Goal: Task Accomplishment & Management: Manage account settings

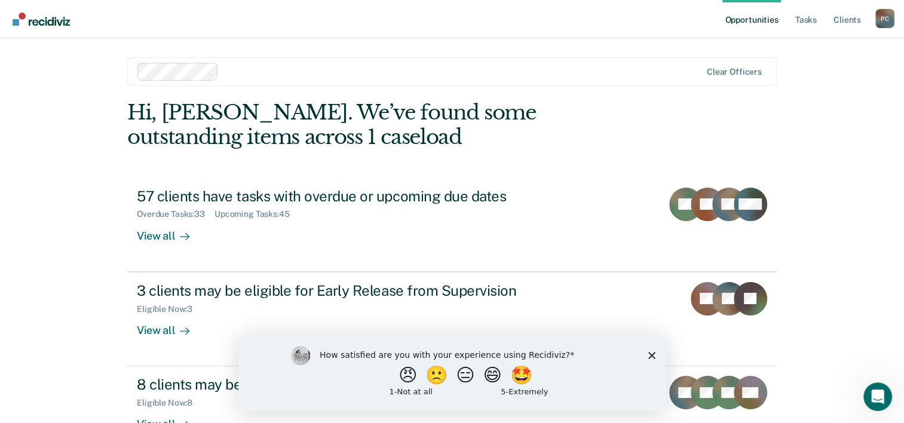
click at [654, 353] on icon "Close survey" at bounding box center [651, 354] width 7 height 7
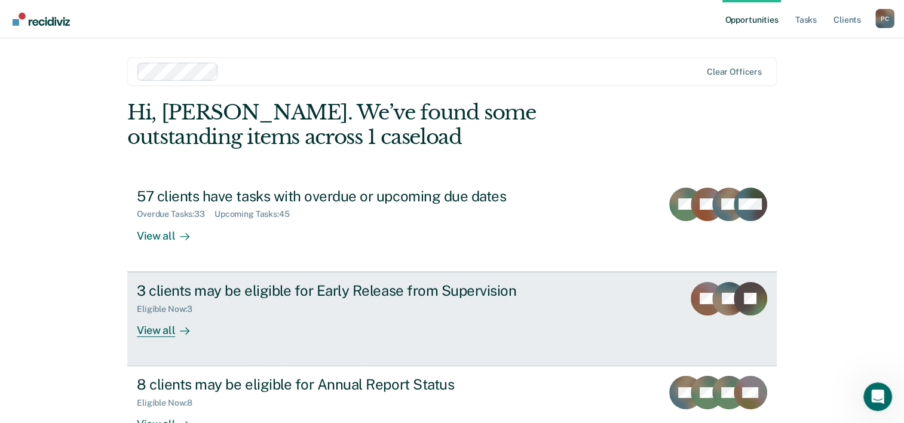
click at [163, 329] on div "View all" at bounding box center [170, 325] width 67 height 23
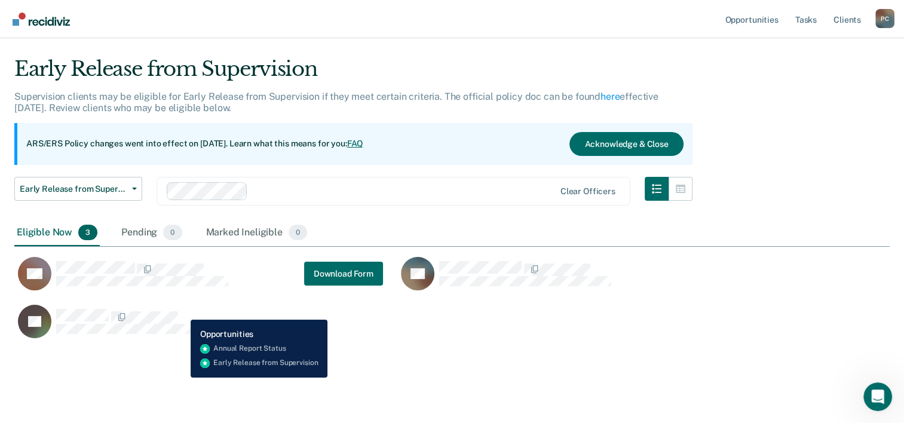
scroll to position [39, 0]
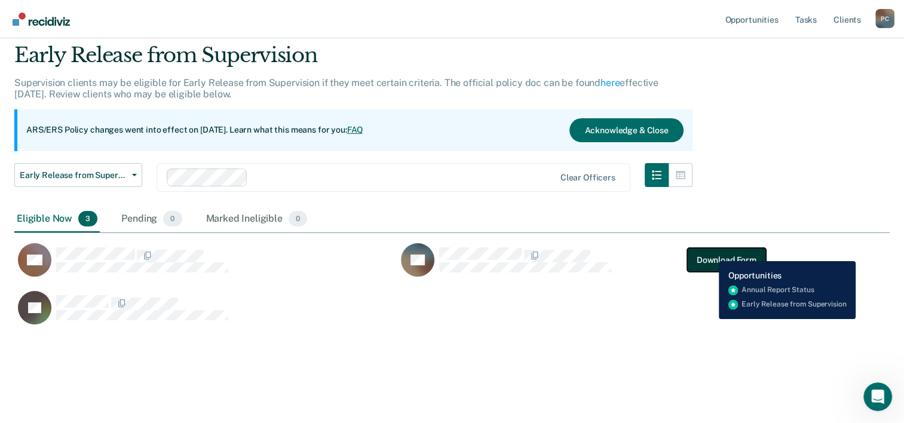
click at [710, 252] on button "Download Form" at bounding box center [726, 260] width 79 height 24
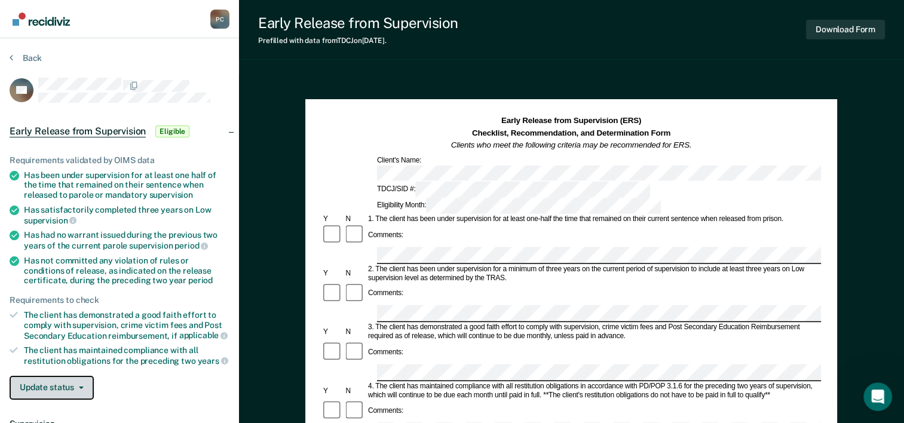
click at [78, 392] on button "Update status" at bounding box center [52, 388] width 84 height 24
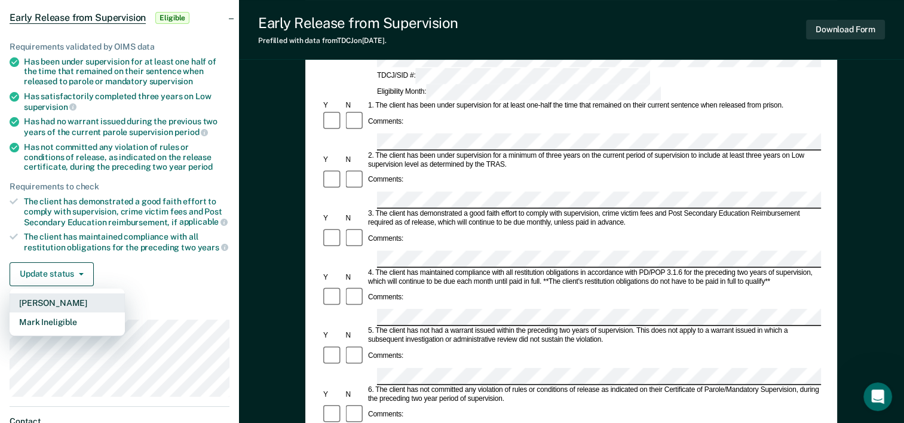
scroll to position [120, 0]
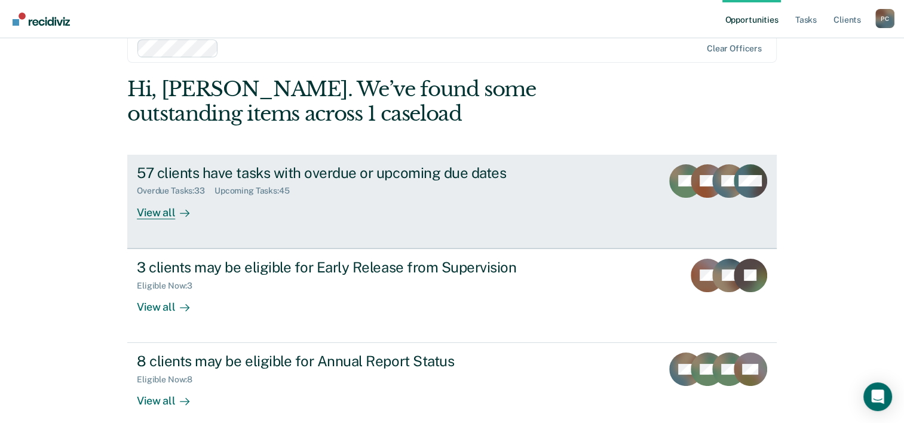
scroll to position [36, 0]
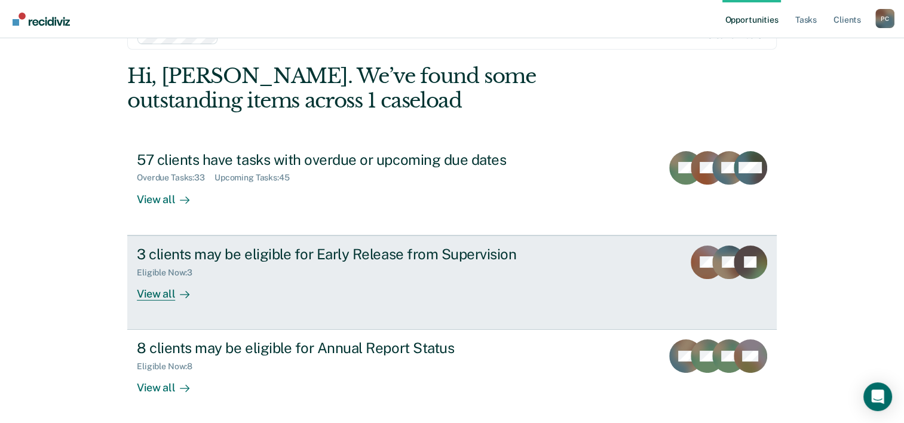
click at [323, 253] on div "3 clients may be eligible for Early Release from Supervision" at bounding box center [347, 254] width 420 height 17
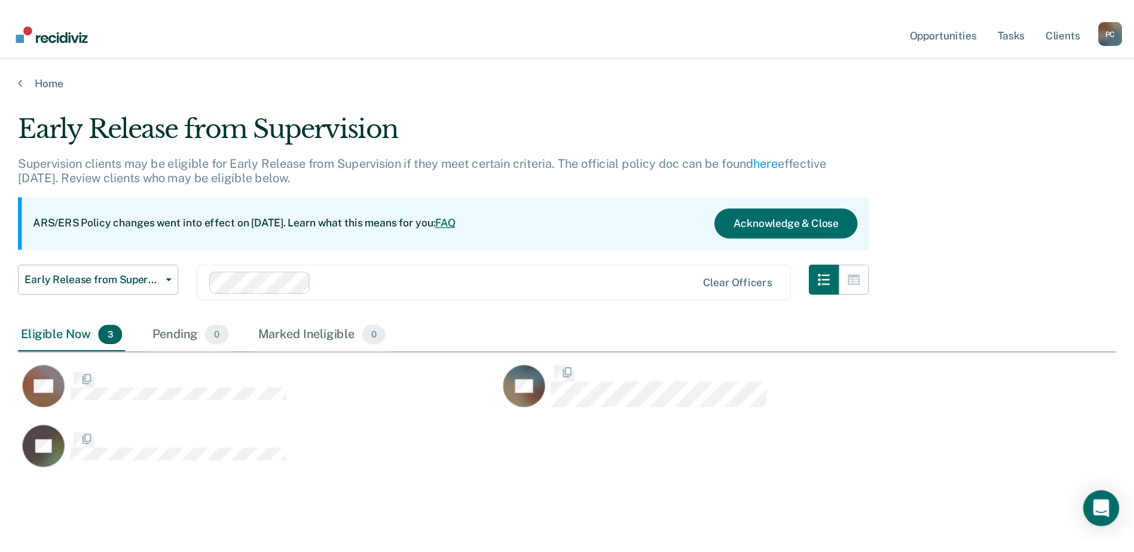
scroll to position [281, 866]
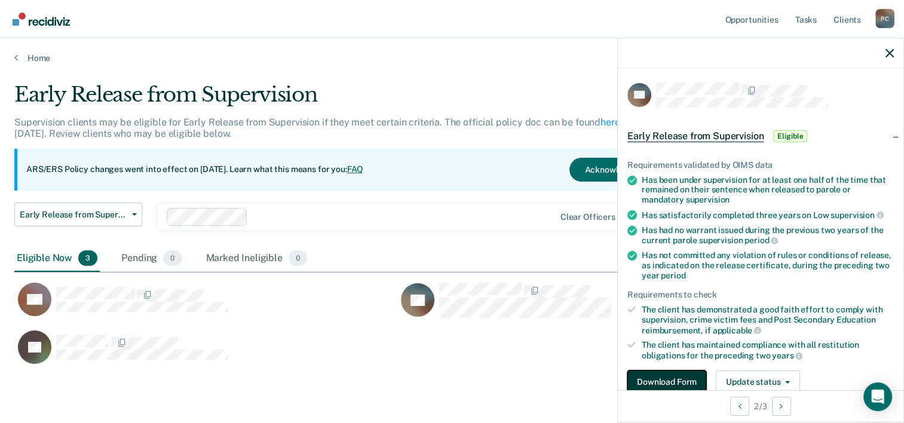
click at [666, 382] on button "Download Form" at bounding box center [666, 383] width 79 height 24
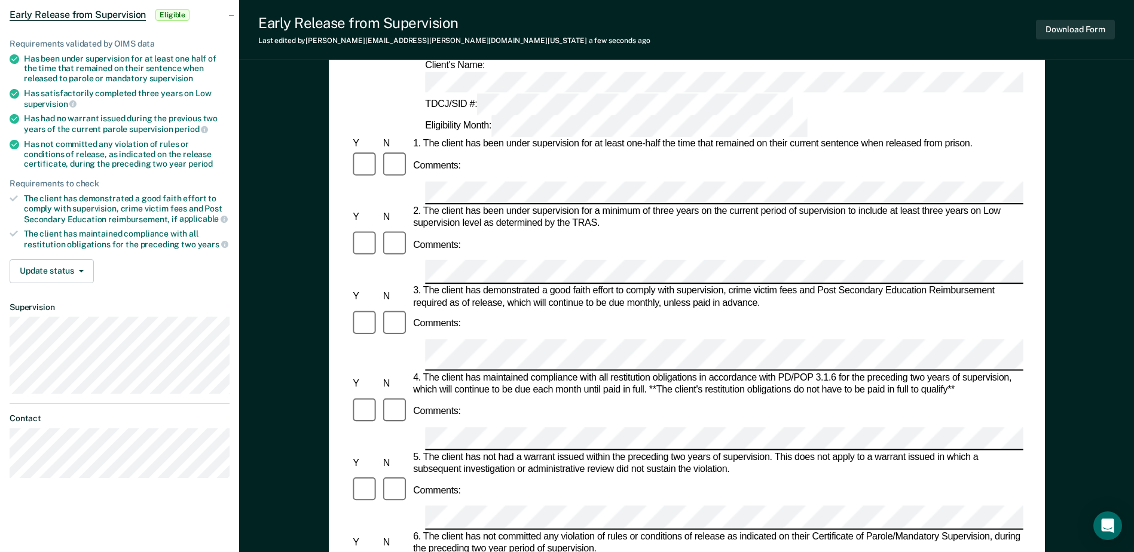
scroll to position [95, 0]
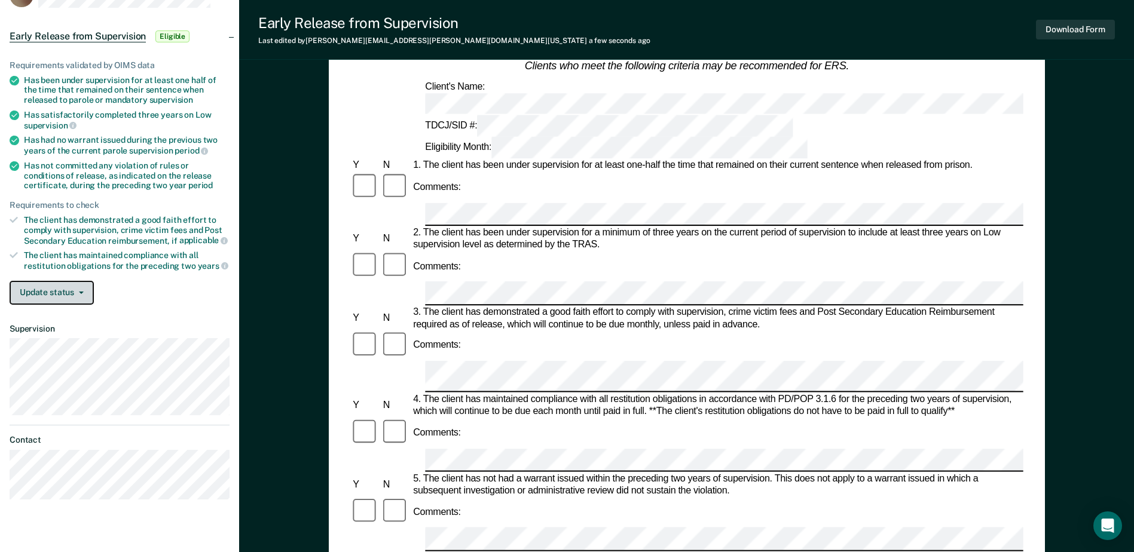
click at [79, 295] on button "Update status" at bounding box center [52, 293] width 84 height 24
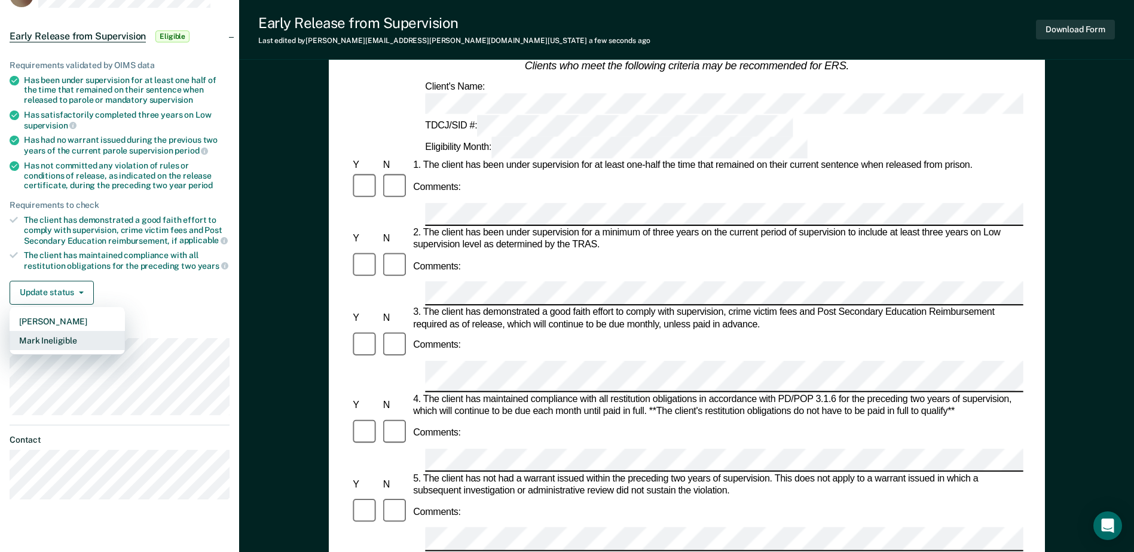
click at [51, 342] on button "Mark Ineligible" at bounding box center [67, 340] width 115 height 19
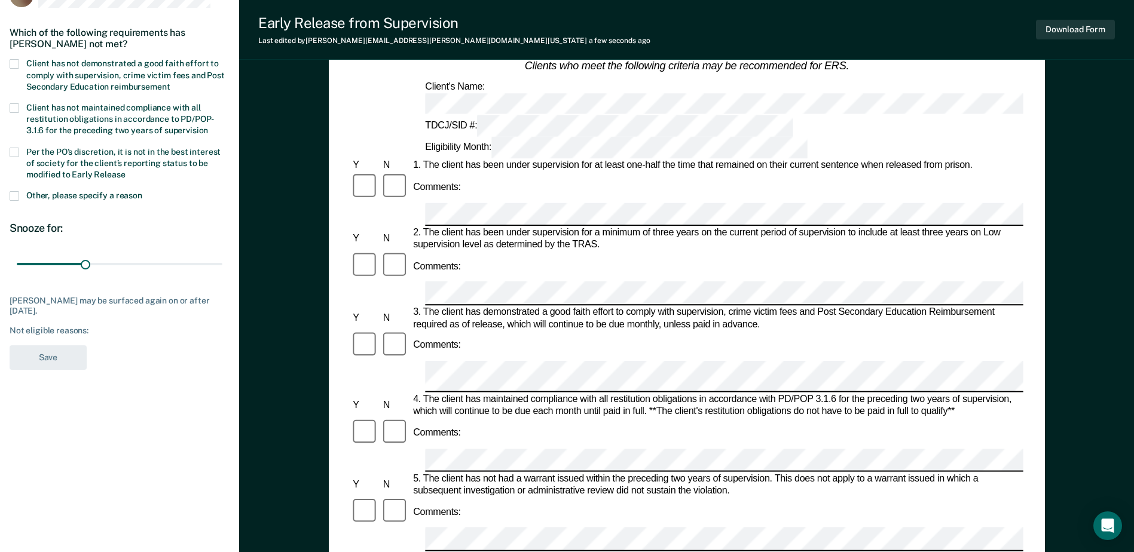
click at [11, 60] on span at bounding box center [15, 64] width 10 height 10
click at [170, 82] on input "Client has not demonstrated a good faith effort to comply with supervision, cri…" at bounding box center [170, 82] width 0 height 0
click at [11, 152] on span at bounding box center [15, 153] width 10 height 10
click at [125, 170] on input "Per the PO’s discretion, it is not in the best interest of society for the clie…" at bounding box center [125, 170] width 0 height 0
click at [12, 148] on span at bounding box center [15, 153] width 10 height 10
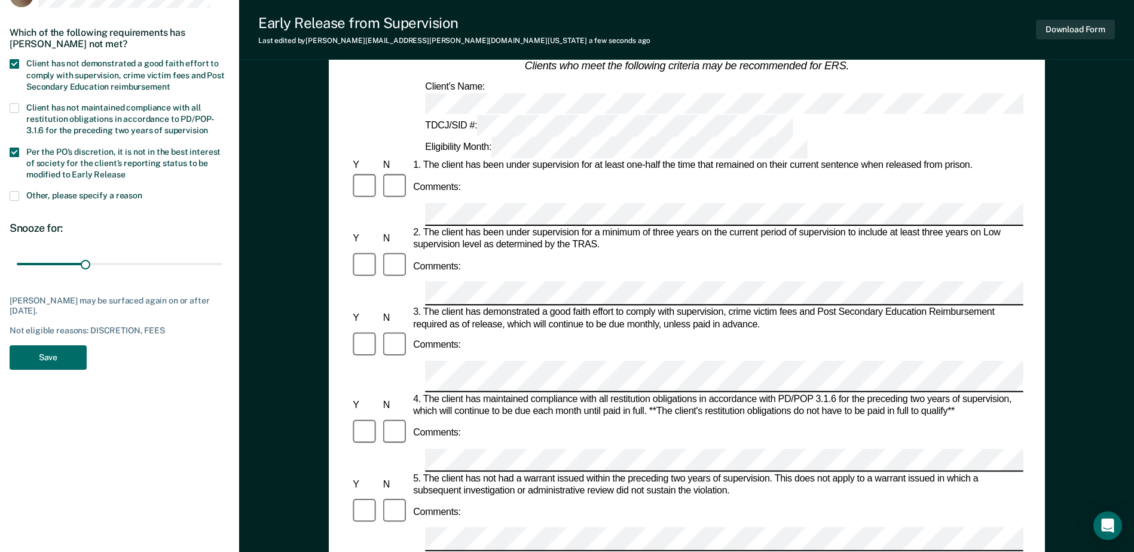
click at [125, 170] on input "Per the PO’s discretion, it is not in the best interest of society for the clie…" at bounding box center [125, 170] width 0 height 0
click at [16, 148] on span at bounding box center [15, 153] width 10 height 10
click at [125, 170] on input "Per the PO’s discretion, it is not in the best interest of society for the clie…" at bounding box center [125, 170] width 0 height 0
click at [52, 363] on button "Save" at bounding box center [48, 357] width 77 height 25
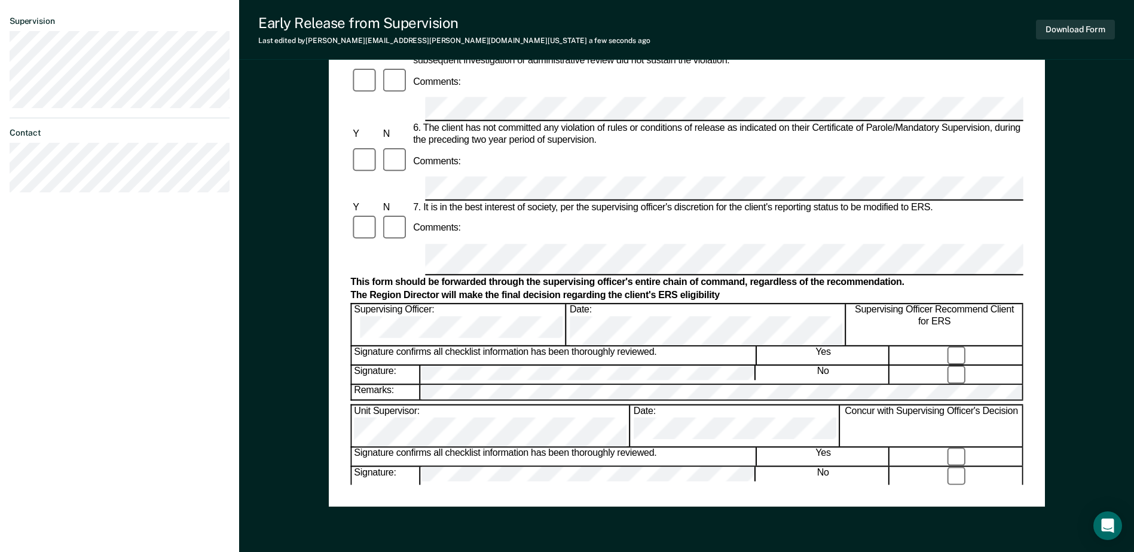
scroll to position [573, 0]
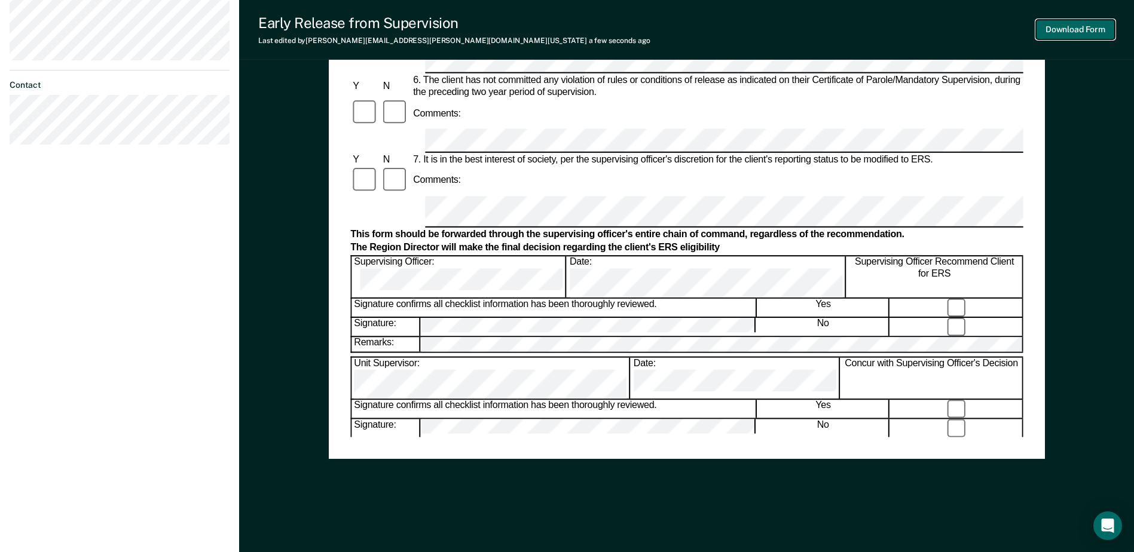
click at [913, 28] on button "Download Form" at bounding box center [1075, 30] width 79 height 20
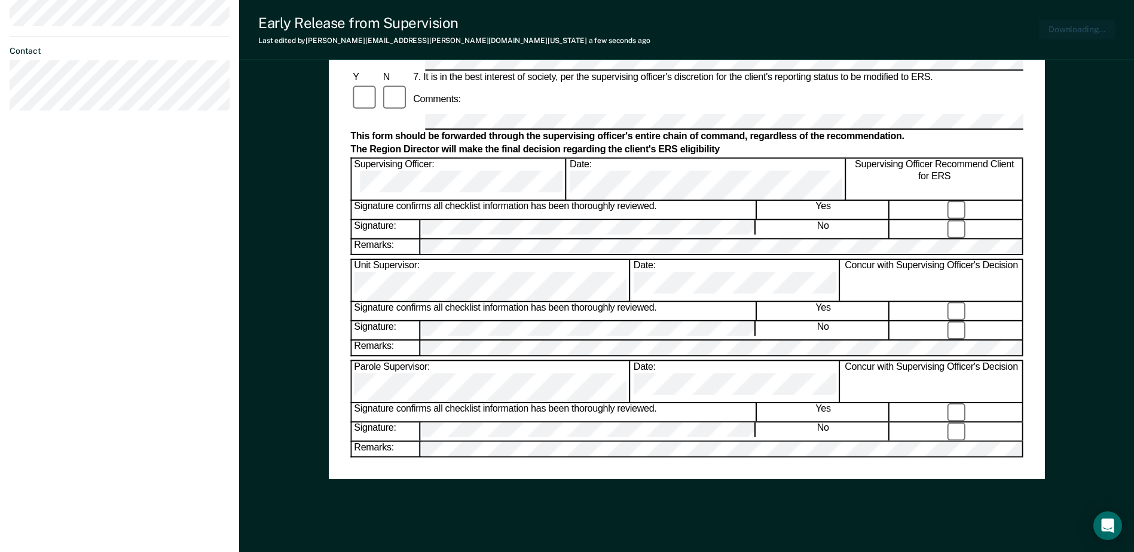
scroll to position [528, 0]
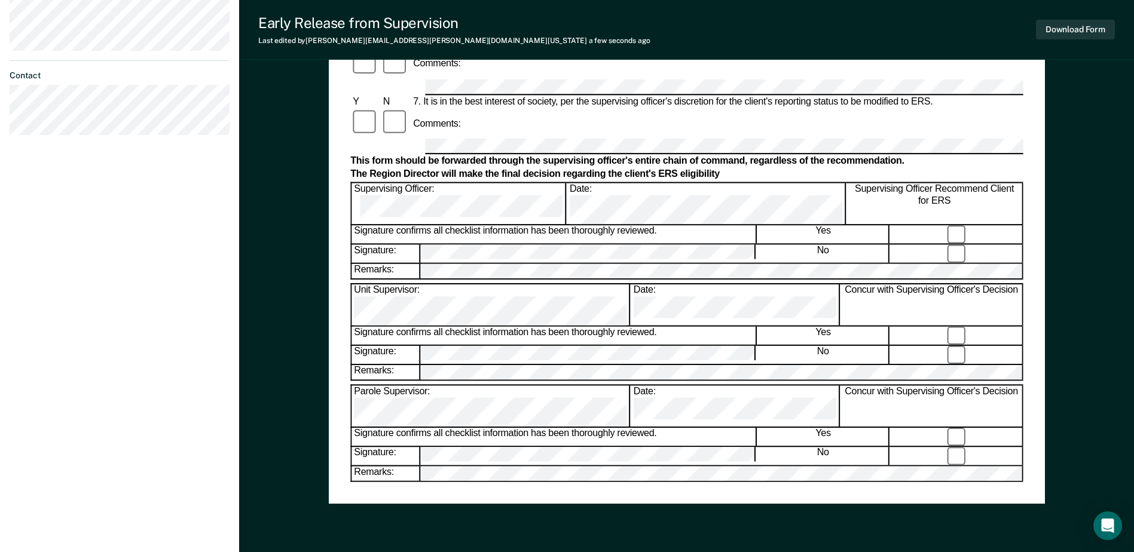
click at [310, 17] on div "Early Release from Supervision" at bounding box center [454, 22] width 392 height 17
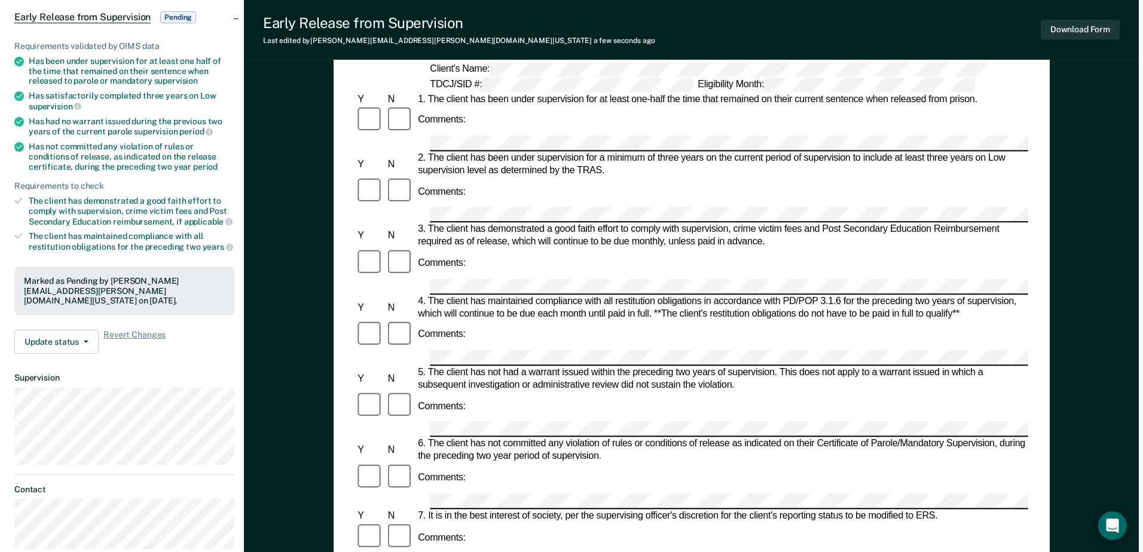
scroll to position [0, 0]
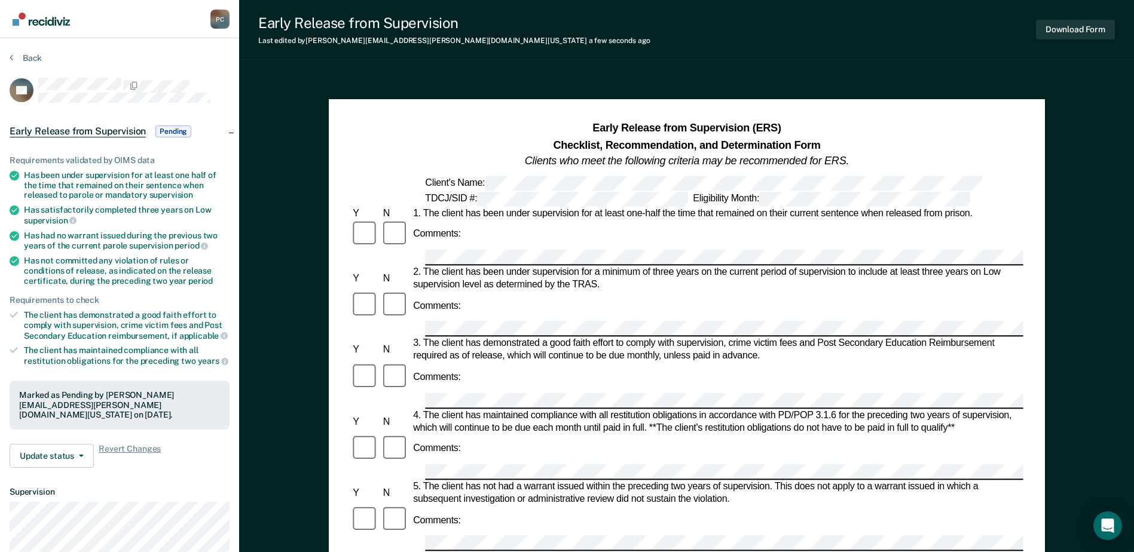
click at [9, 56] on section "Back VA Early Release from Supervision Pending Requirements validated by OIMS d…" at bounding box center [119, 362] width 239 height 649
click at [11, 59] on icon at bounding box center [12, 58] width 4 height 10
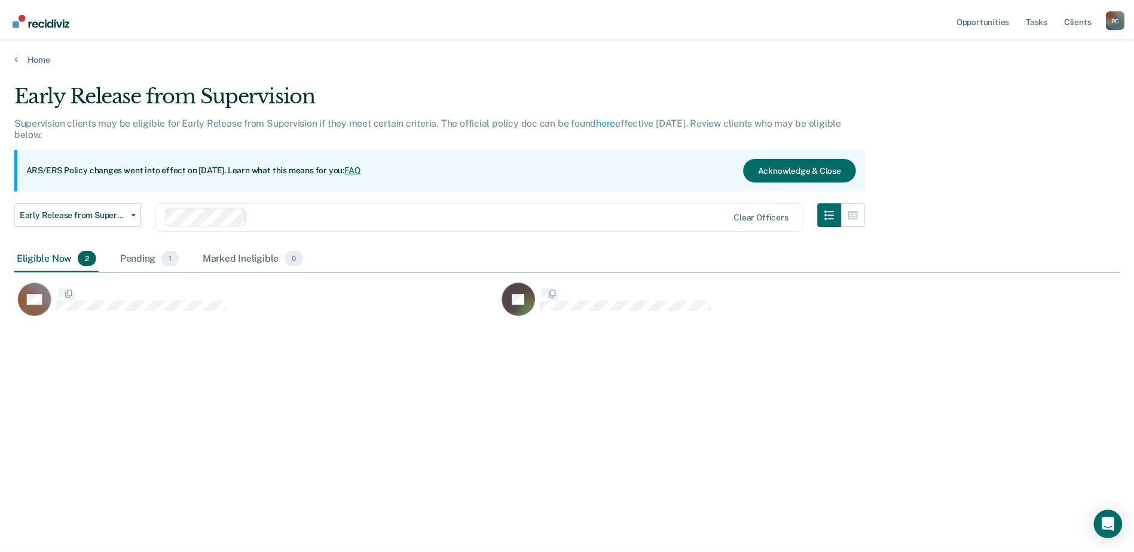
scroll to position [371, 1105]
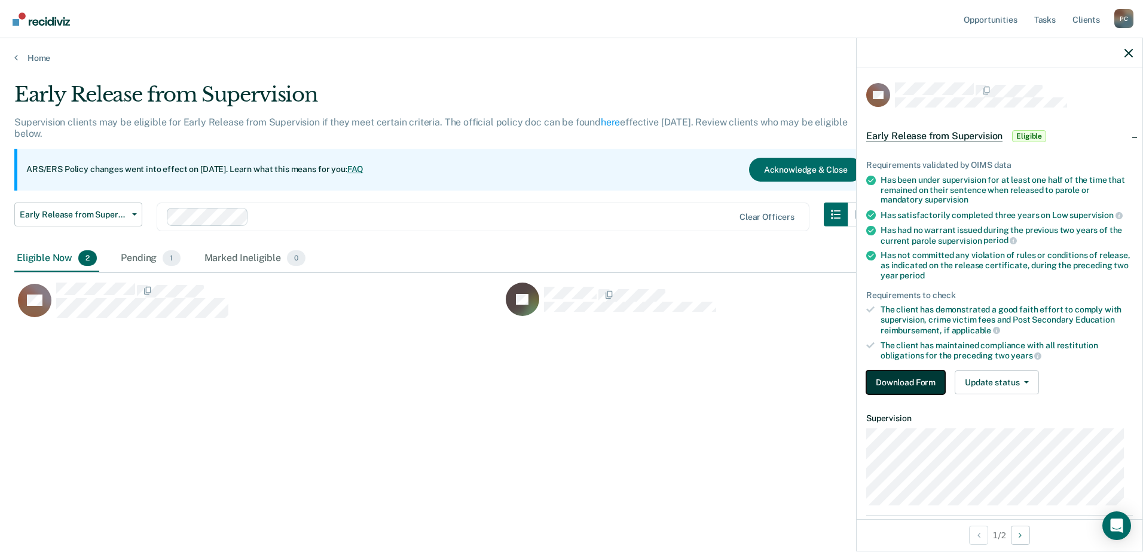
click at [913, 380] on button "Download Form" at bounding box center [905, 383] width 79 height 24
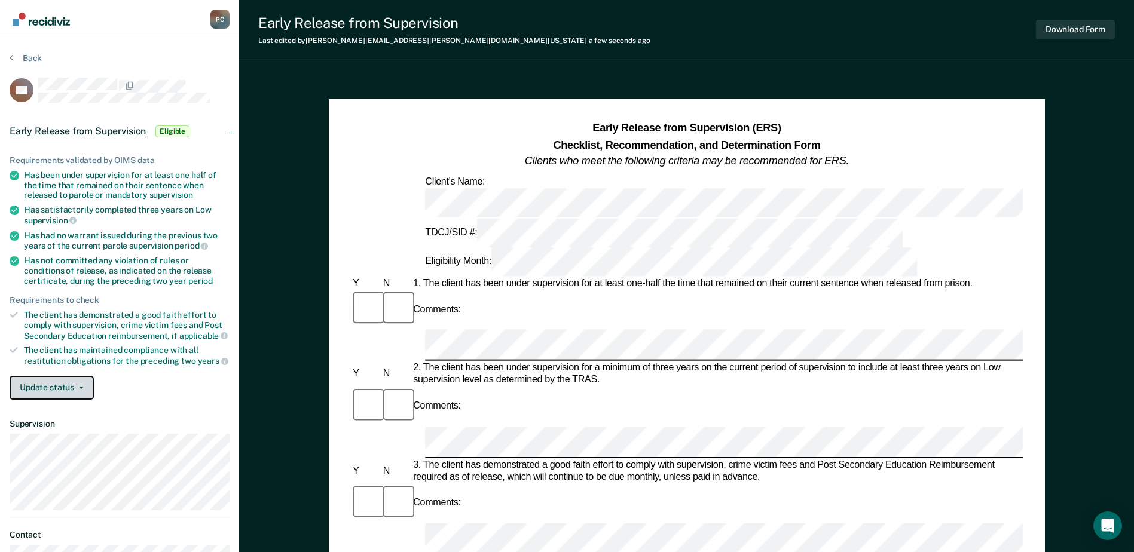
click at [76, 387] on span "button" at bounding box center [79, 388] width 10 height 2
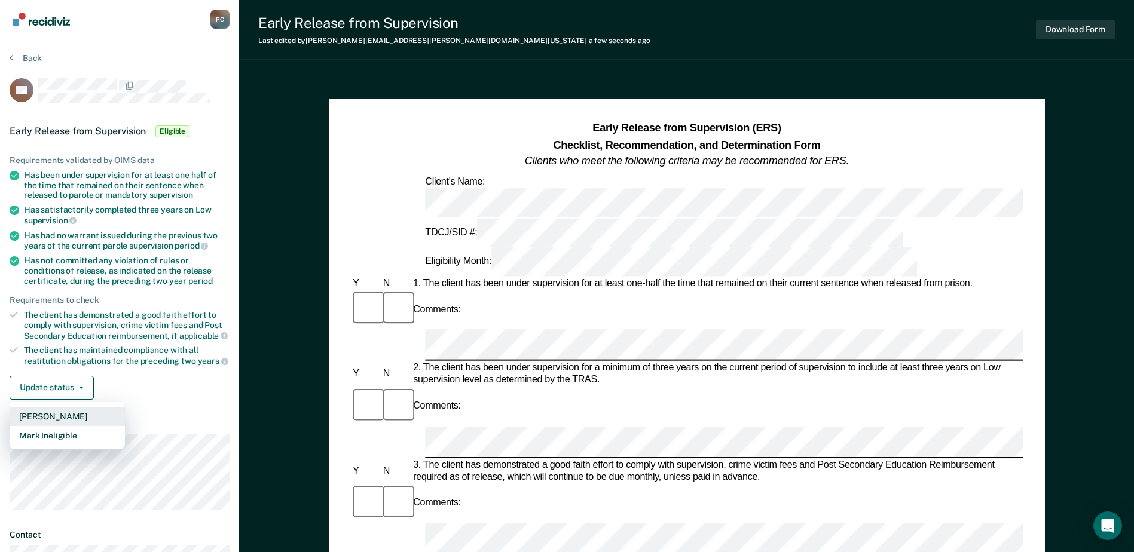
click at [62, 419] on button "Mark Pending" at bounding box center [67, 416] width 115 height 19
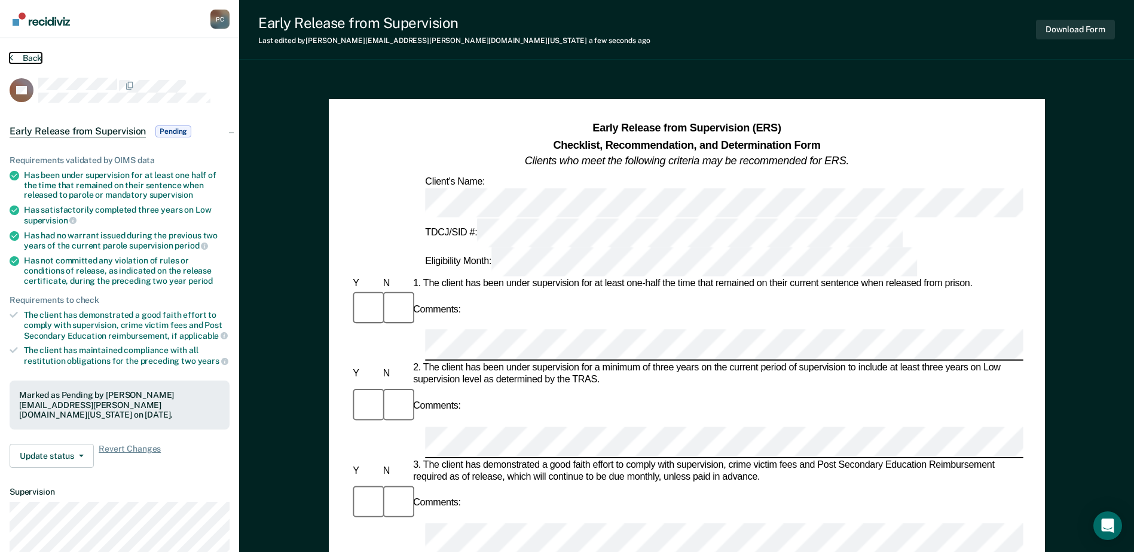
click at [27, 56] on button "Back" at bounding box center [26, 58] width 32 height 11
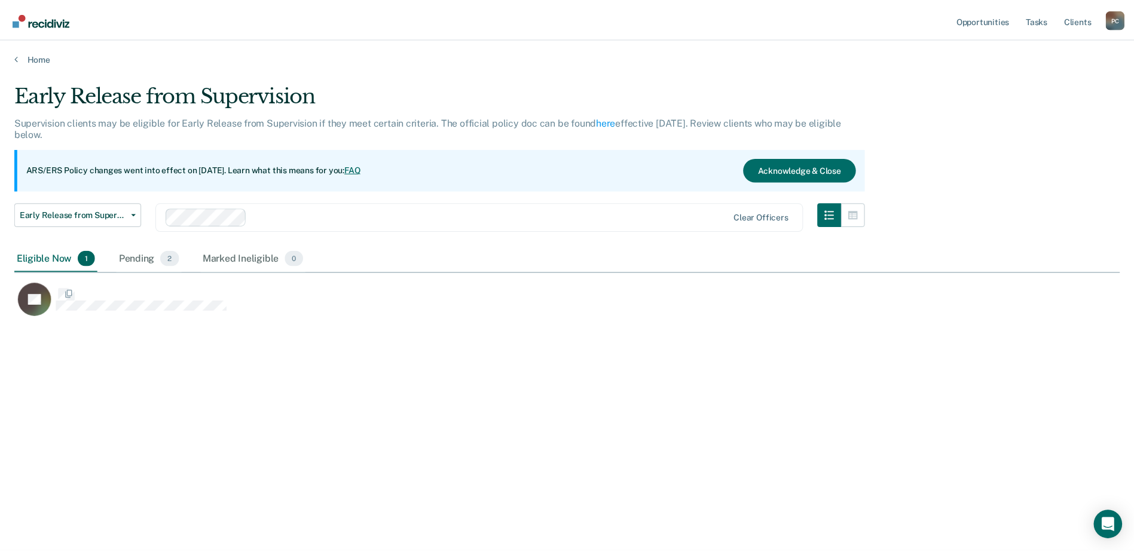
scroll to position [371, 1105]
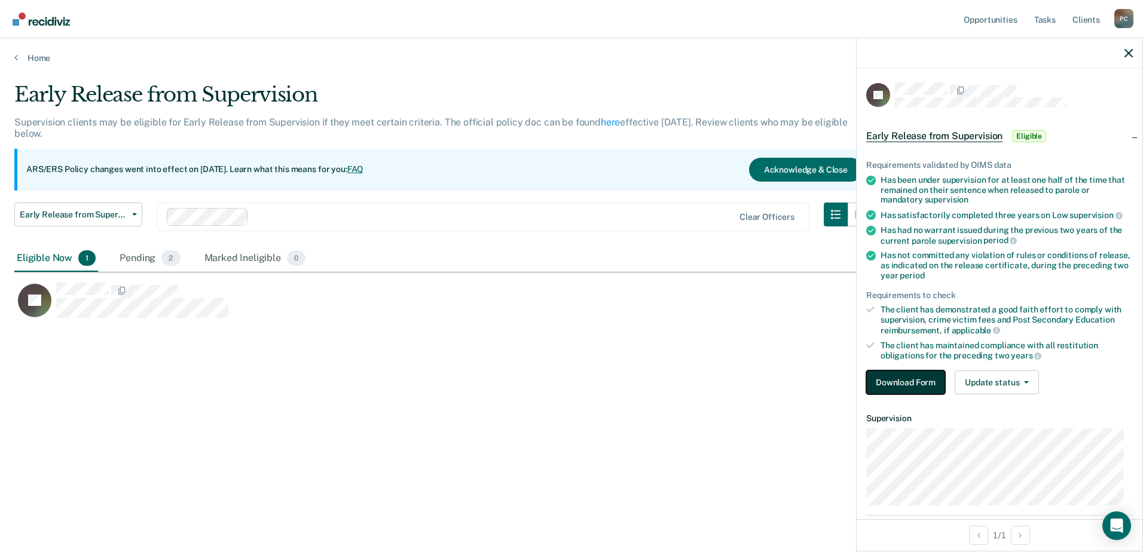
click at [913, 377] on button "Download Form" at bounding box center [905, 383] width 79 height 24
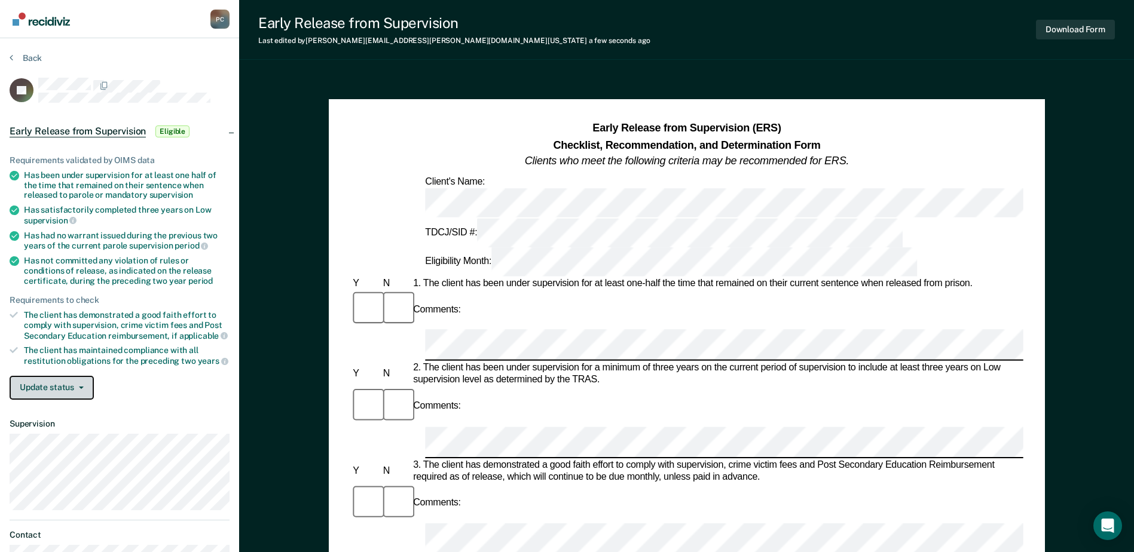
click at [61, 387] on button "Update status" at bounding box center [52, 388] width 84 height 24
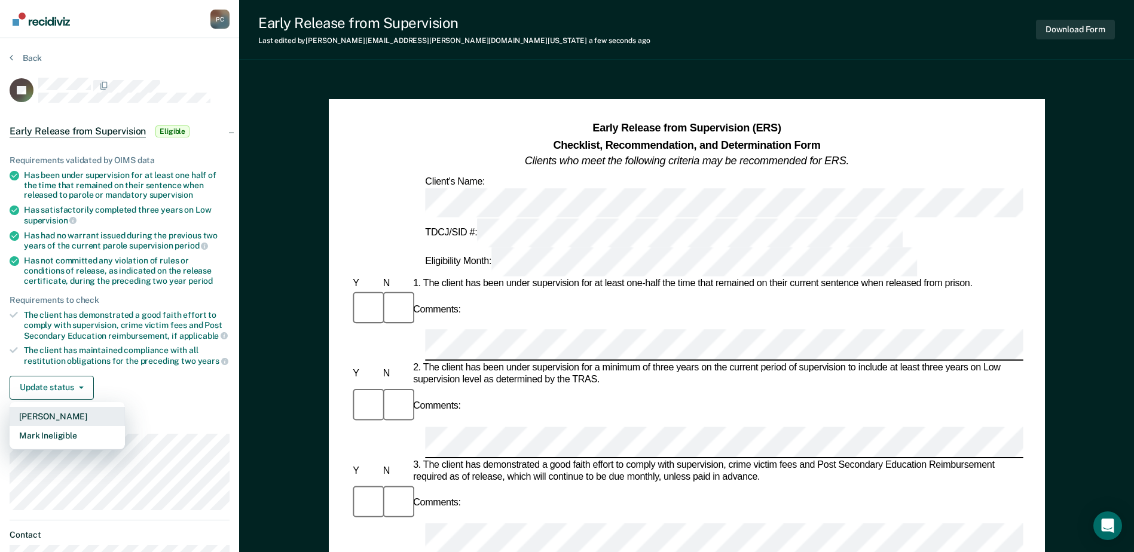
click at [56, 417] on button "Mark Pending" at bounding box center [67, 416] width 115 height 19
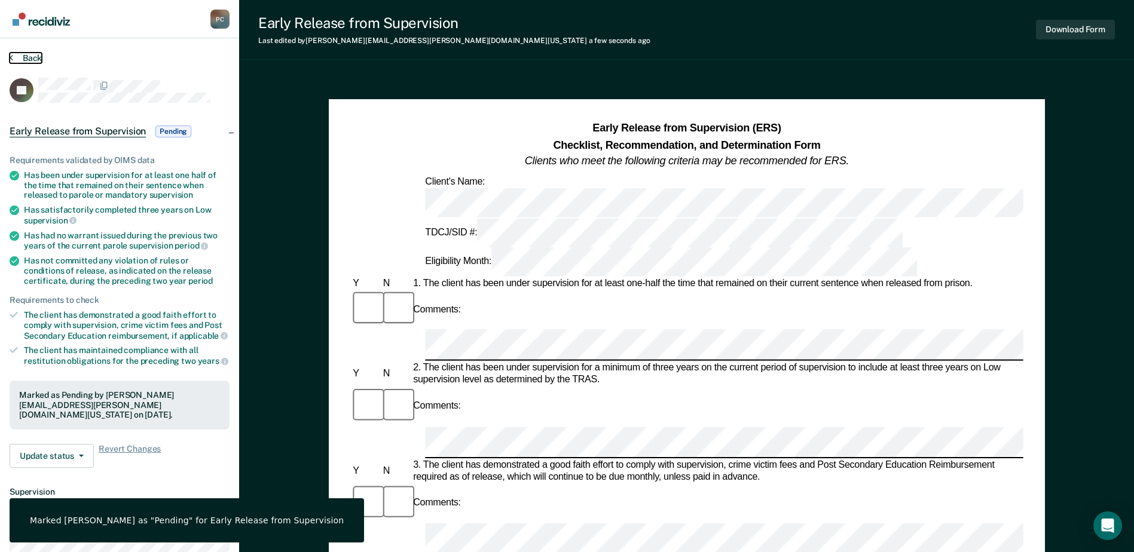
click at [13, 56] on button "Back" at bounding box center [26, 58] width 32 height 11
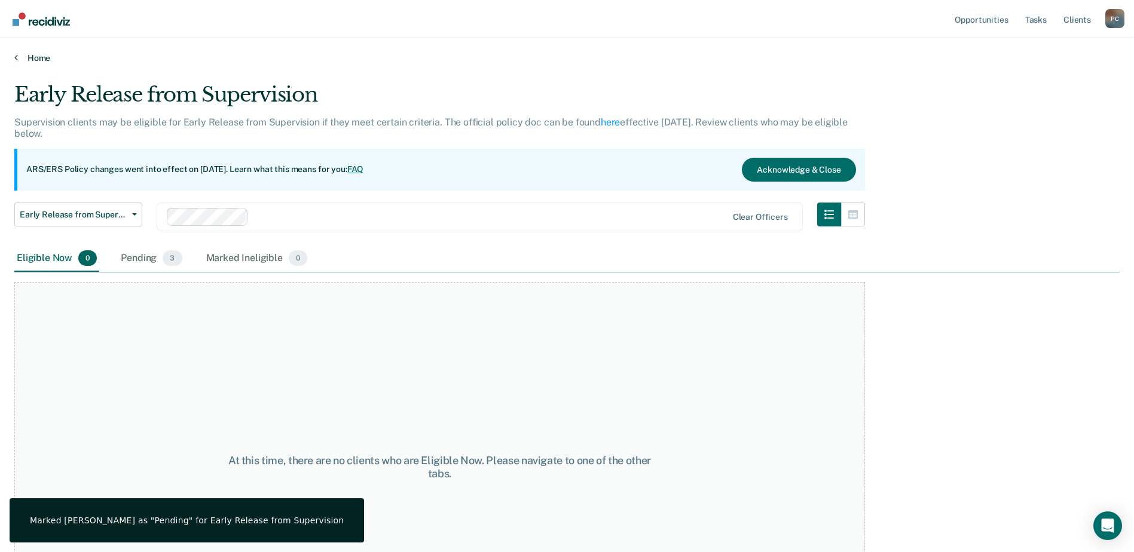
click at [32, 56] on link "Home" at bounding box center [566, 58] width 1105 height 11
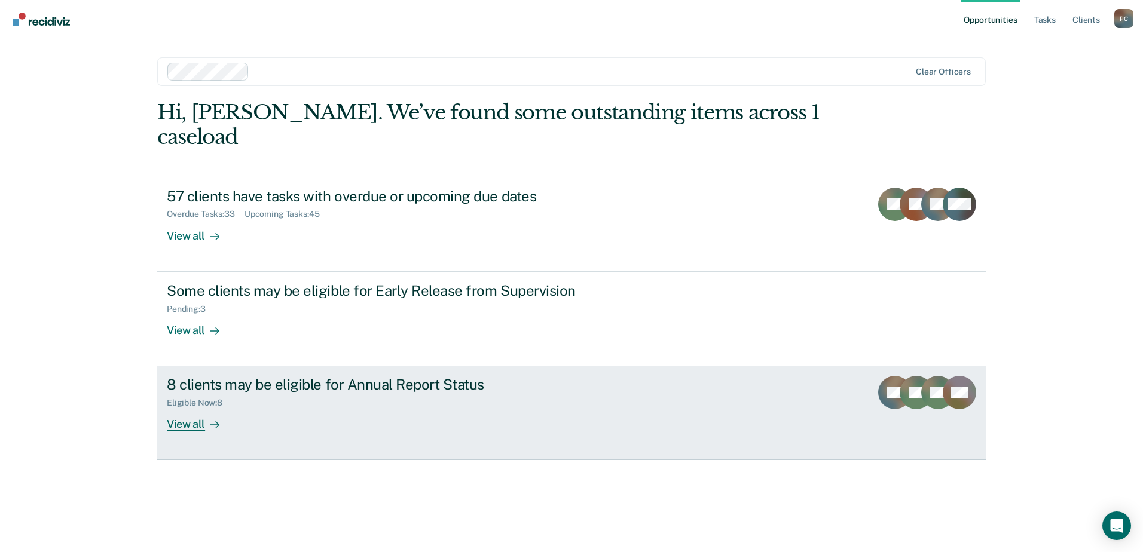
click at [264, 376] on div "8 clients may be eligible for Annual Report Status" at bounding box center [377, 384] width 420 height 17
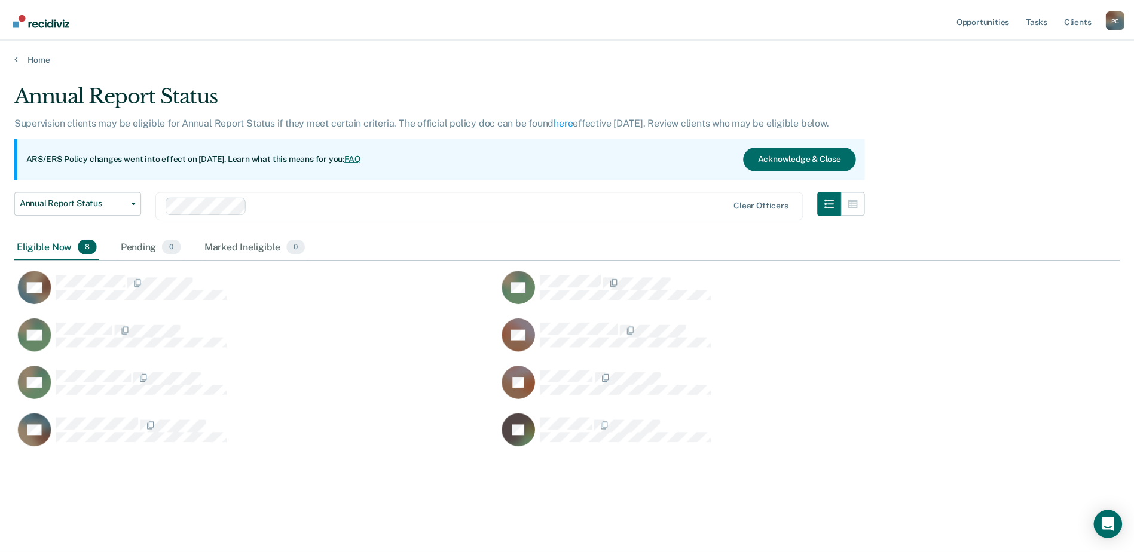
scroll to position [371, 1105]
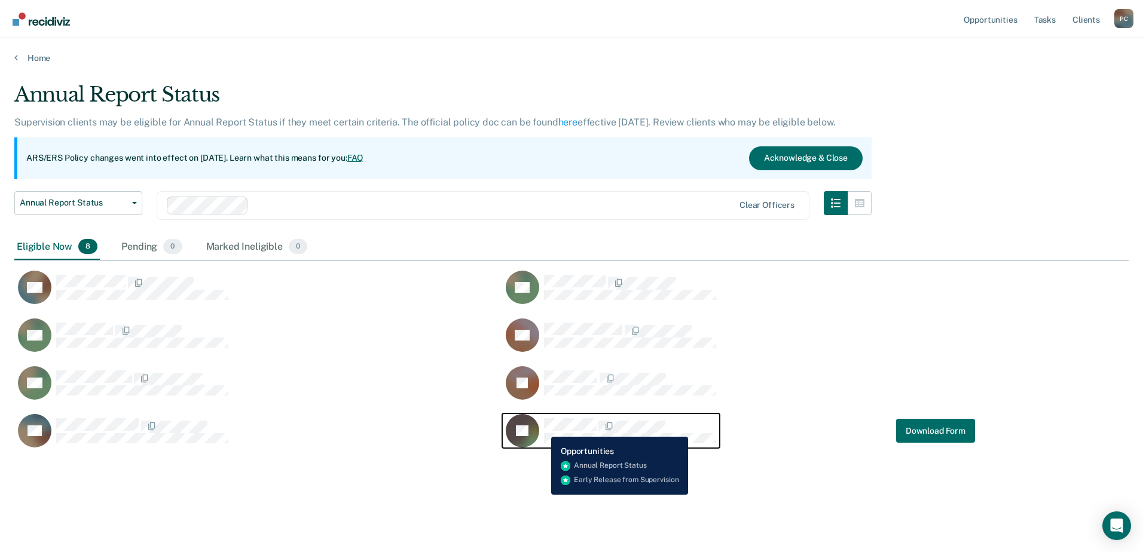
click at [542, 422] on div "JG" at bounding box center [611, 430] width 210 height 33
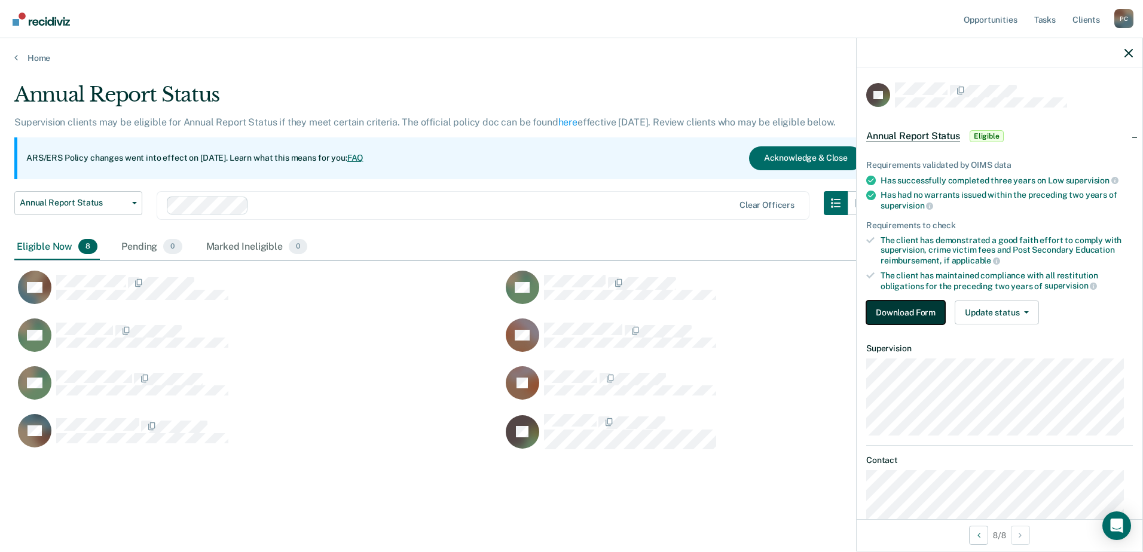
click at [913, 310] on button "Download Form" at bounding box center [905, 313] width 79 height 24
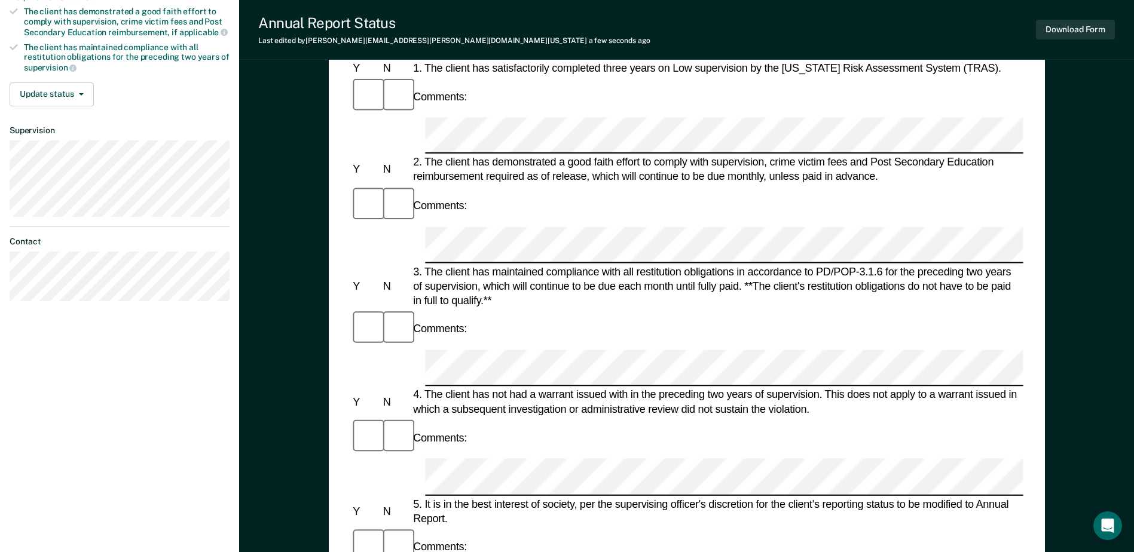
scroll to position [35, 0]
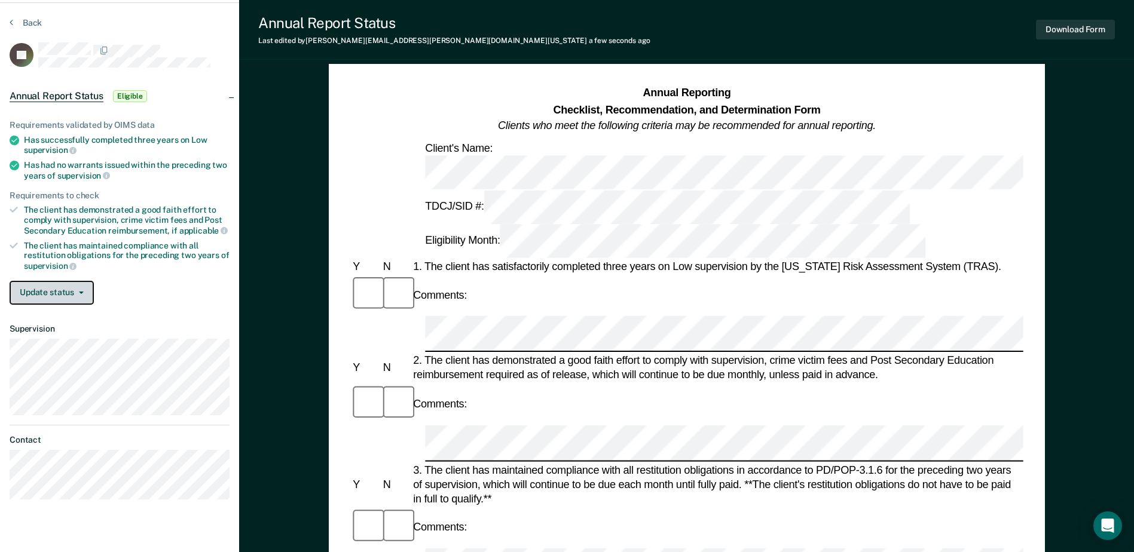
click at [45, 300] on button "Update status" at bounding box center [52, 293] width 84 height 24
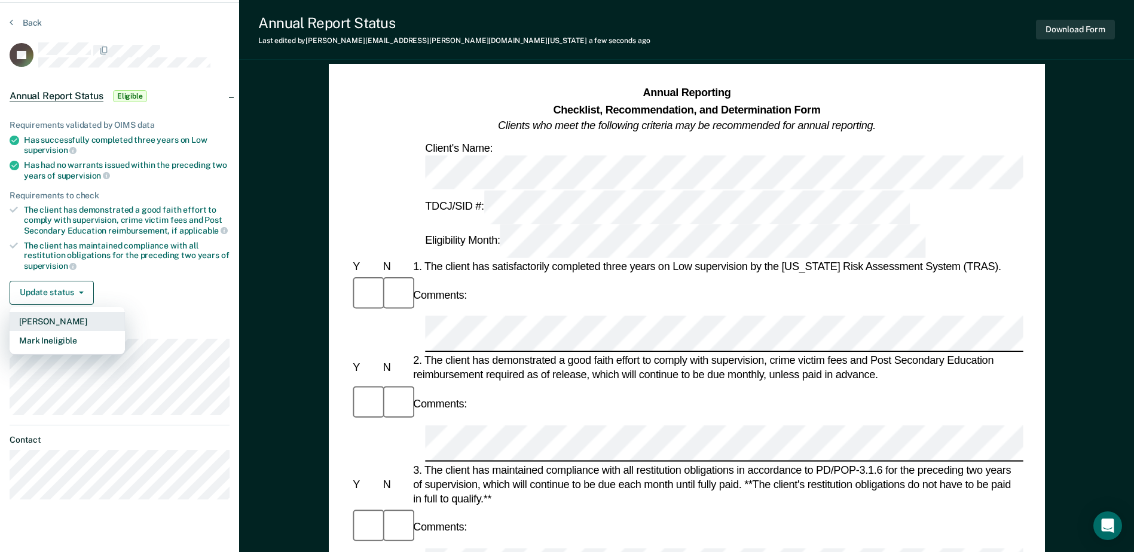
click at [55, 324] on button "Mark Pending" at bounding box center [67, 321] width 115 height 19
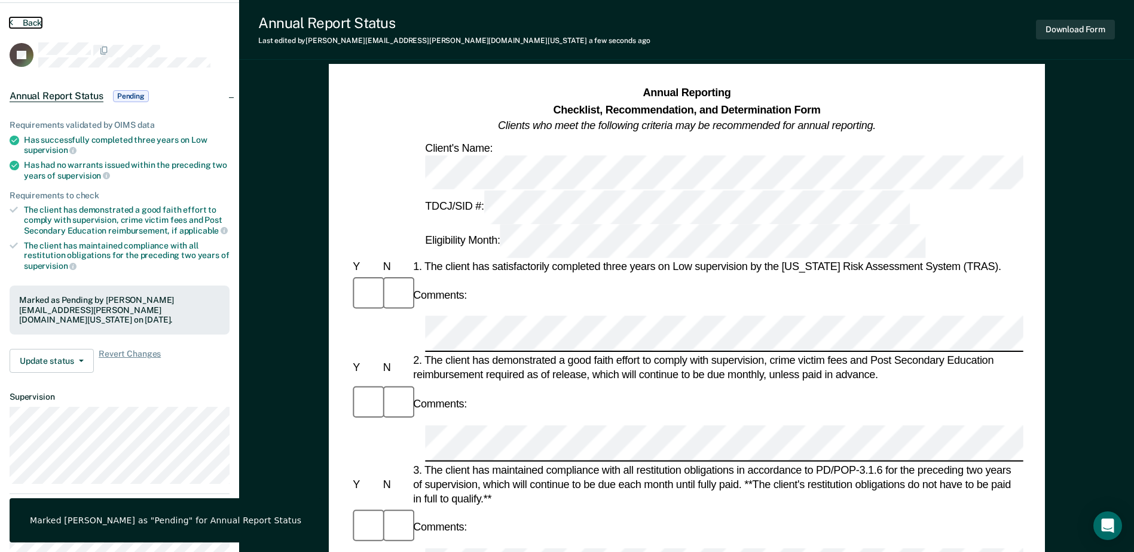
click at [15, 19] on button "Back" at bounding box center [26, 22] width 32 height 11
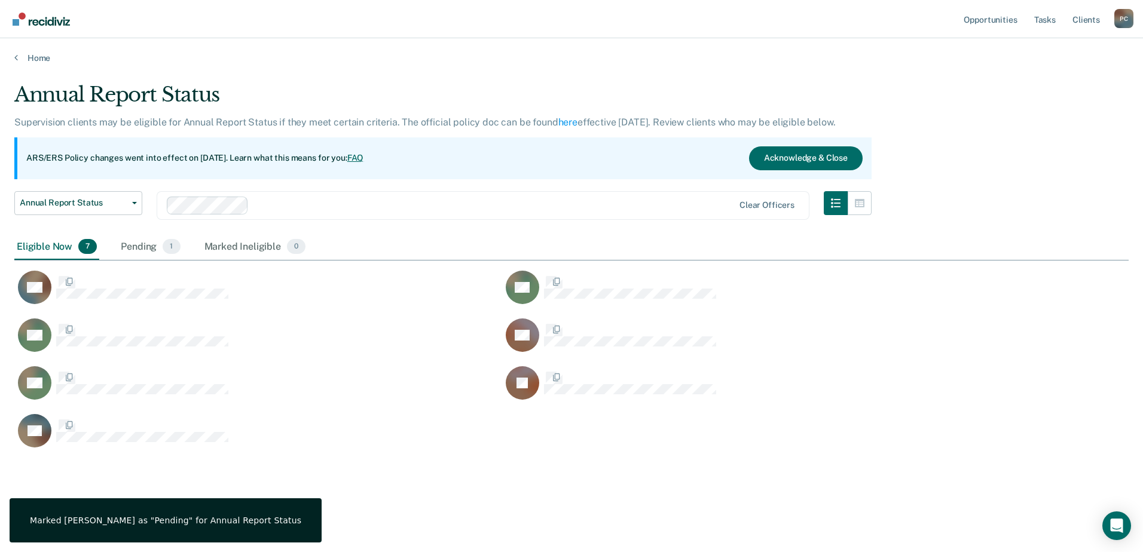
scroll to position [371, 1105]
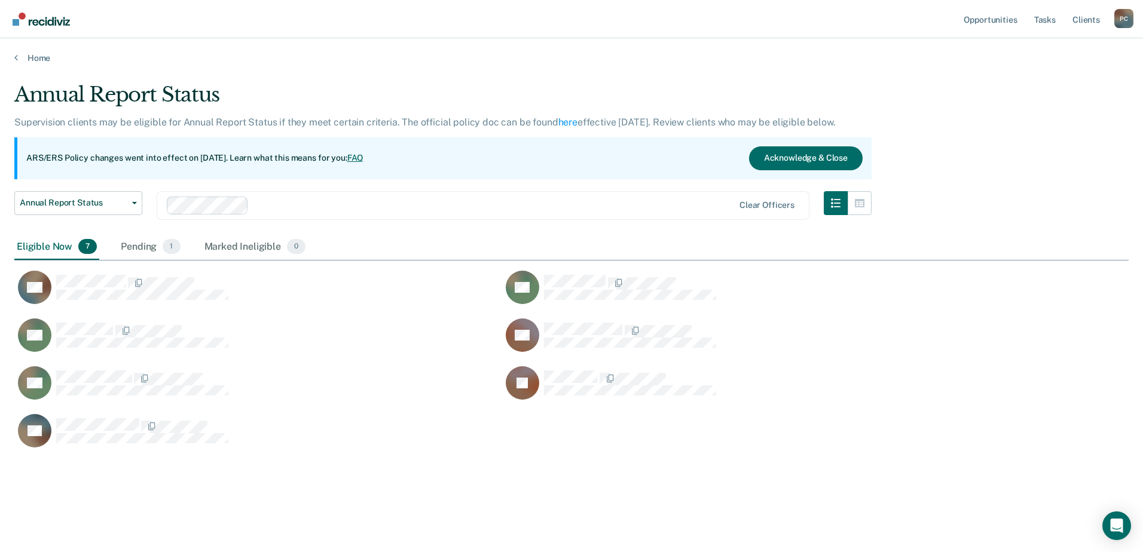
click at [26, 51] on div "Home" at bounding box center [571, 50] width 1143 height 25
click at [26, 60] on link "Home" at bounding box center [571, 58] width 1114 height 11
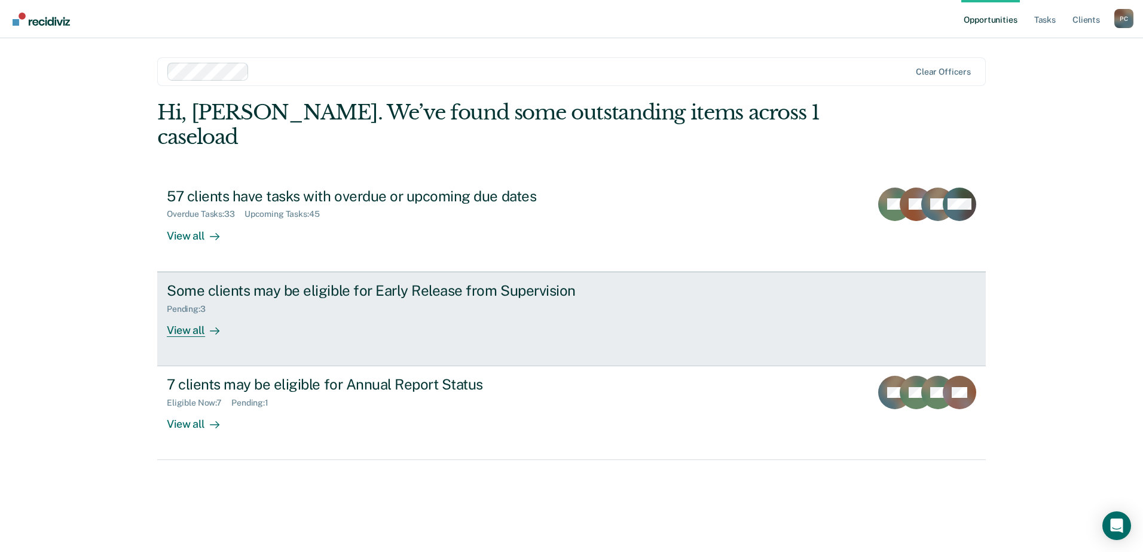
click at [356, 282] on div "Some clients may be eligible for Early Release from Supervision" at bounding box center [377, 290] width 420 height 17
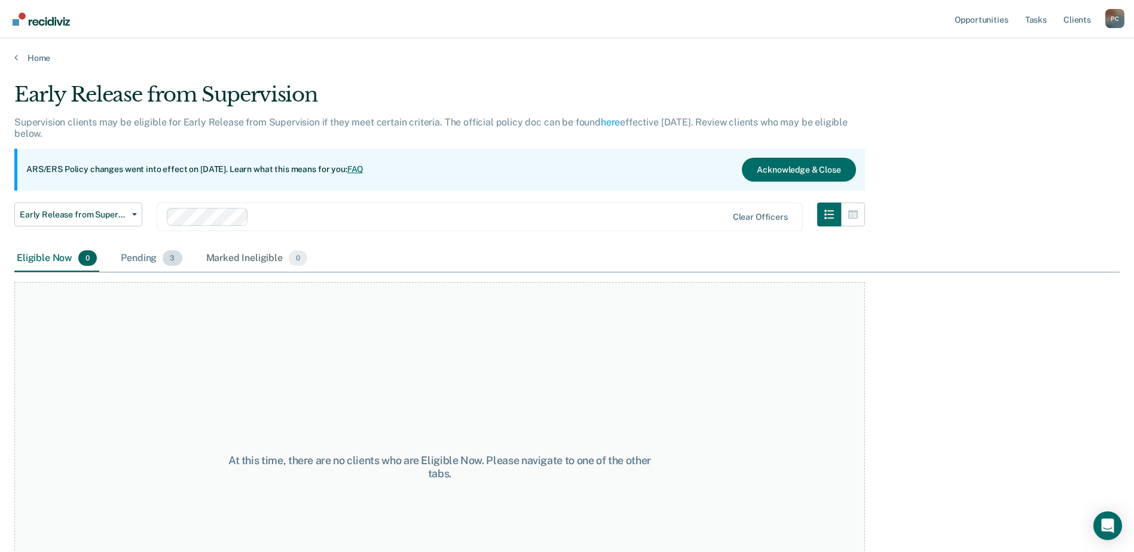
click at [142, 252] on div "Pending 3" at bounding box center [151, 259] width 66 height 26
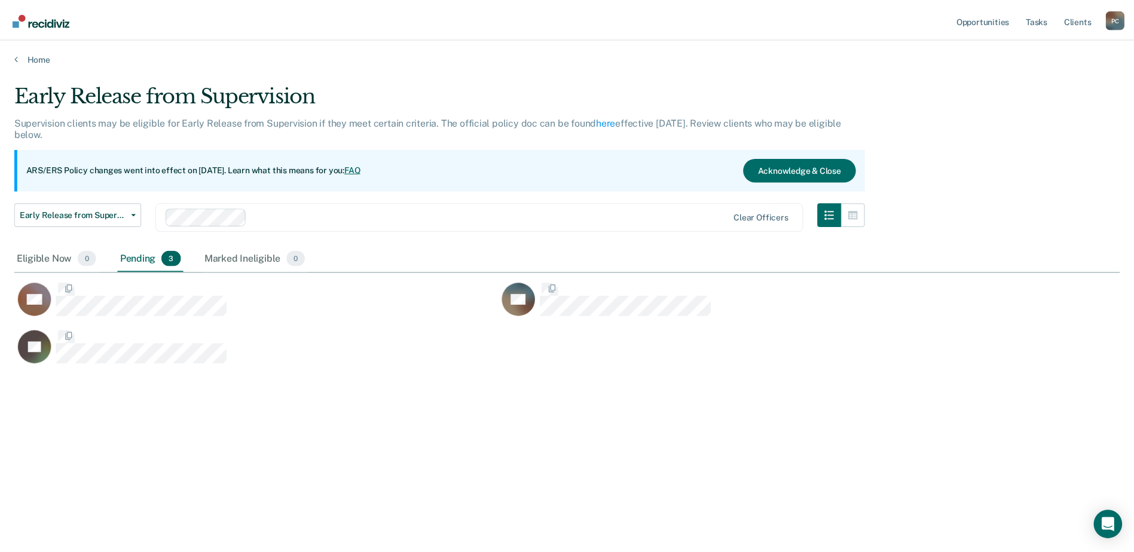
scroll to position [371, 1105]
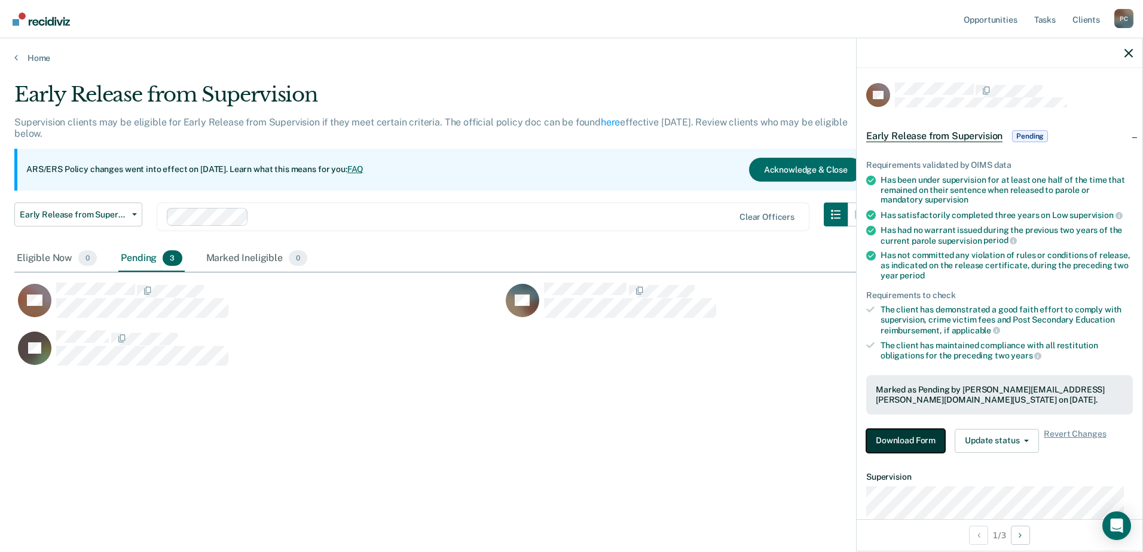
click at [913, 422] on button "Download Form" at bounding box center [905, 441] width 79 height 24
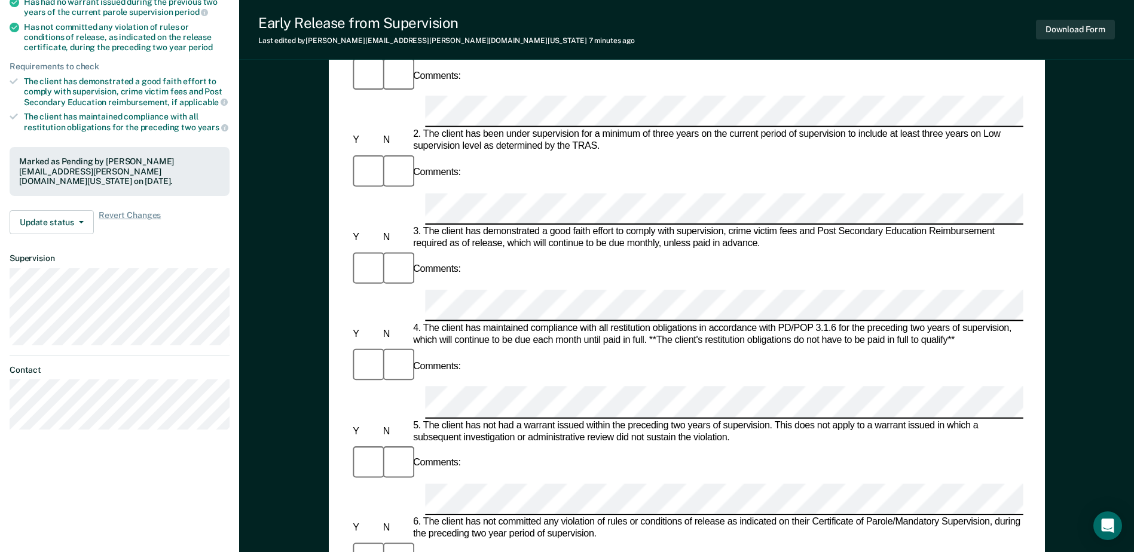
scroll to position [239, 0]
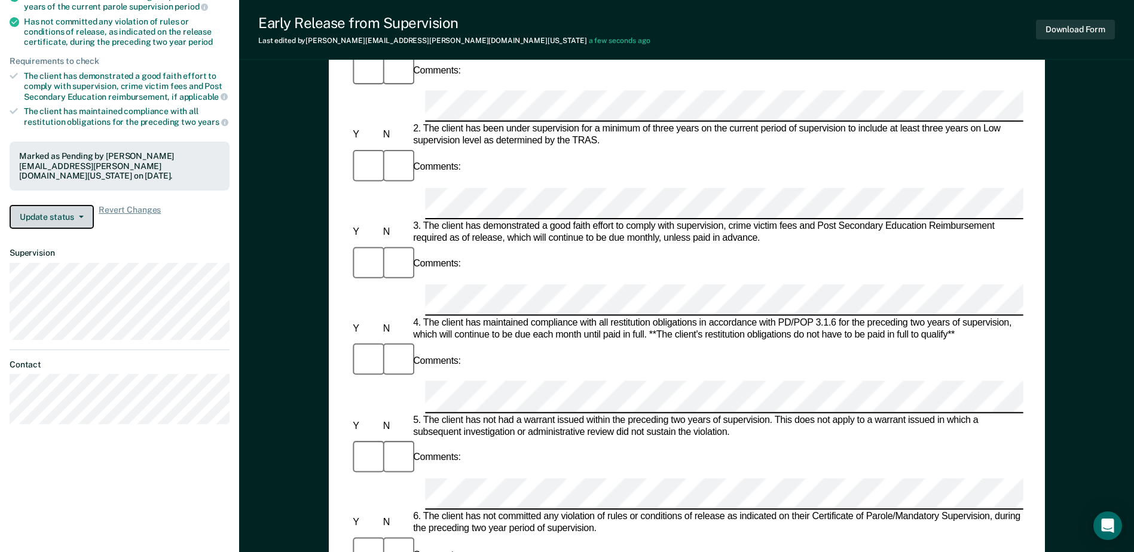
click at [48, 206] on button "Update status" at bounding box center [52, 217] width 84 height 24
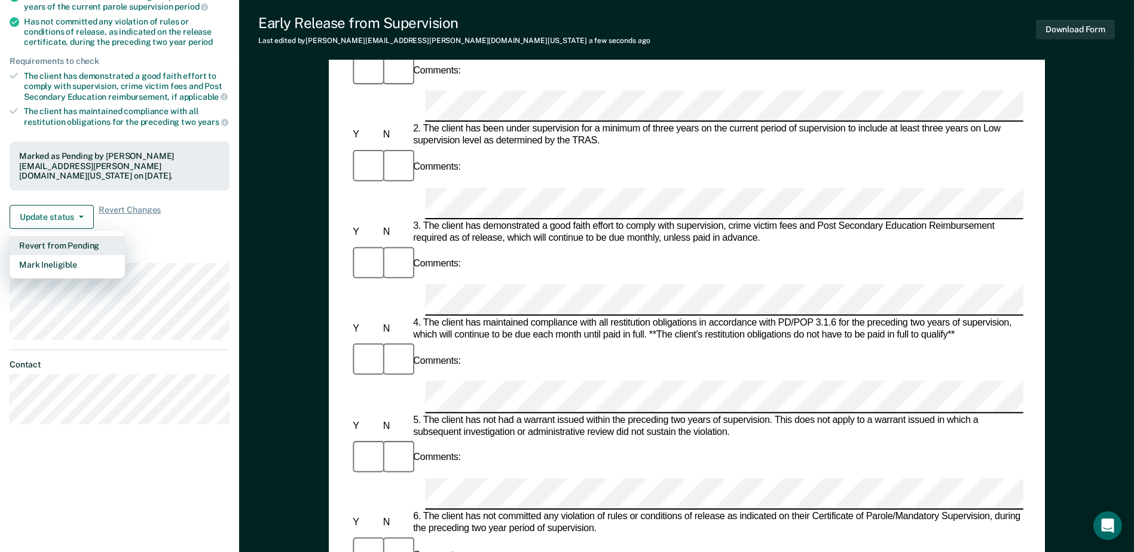
click at [70, 238] on button "Revert from Pending" at bounding box center [67, 245] width 115 height 19
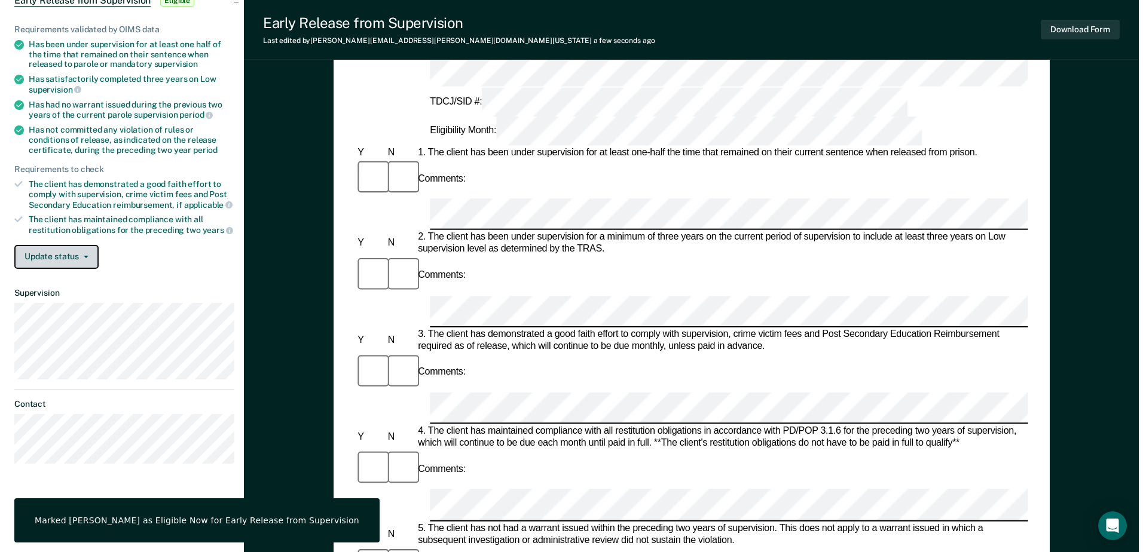
scroll to position [0, 0]
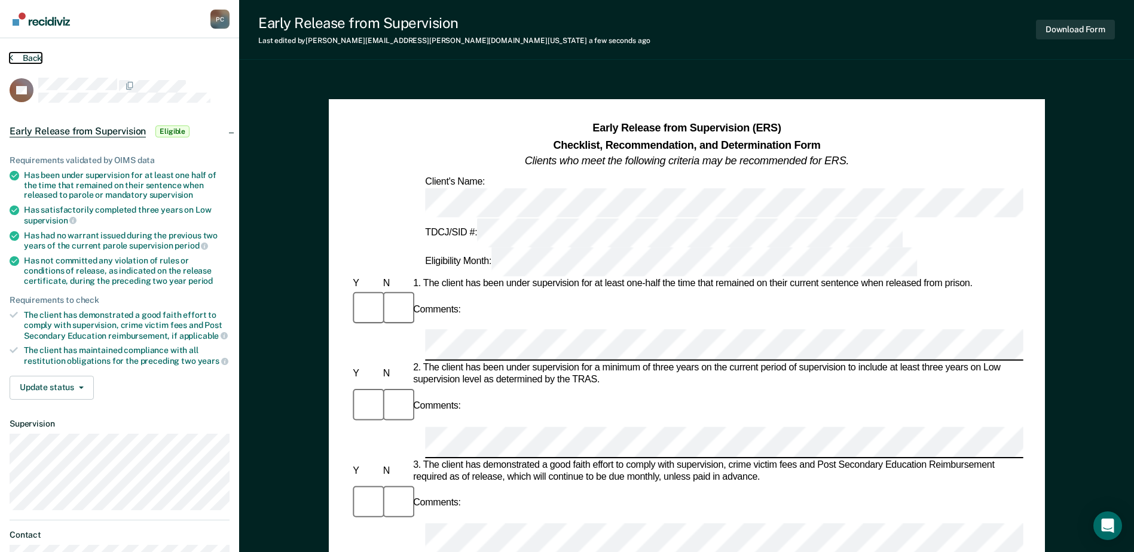
click at [40, 61] on button "Back" at bounding box center [26, 58] width 32 height 11
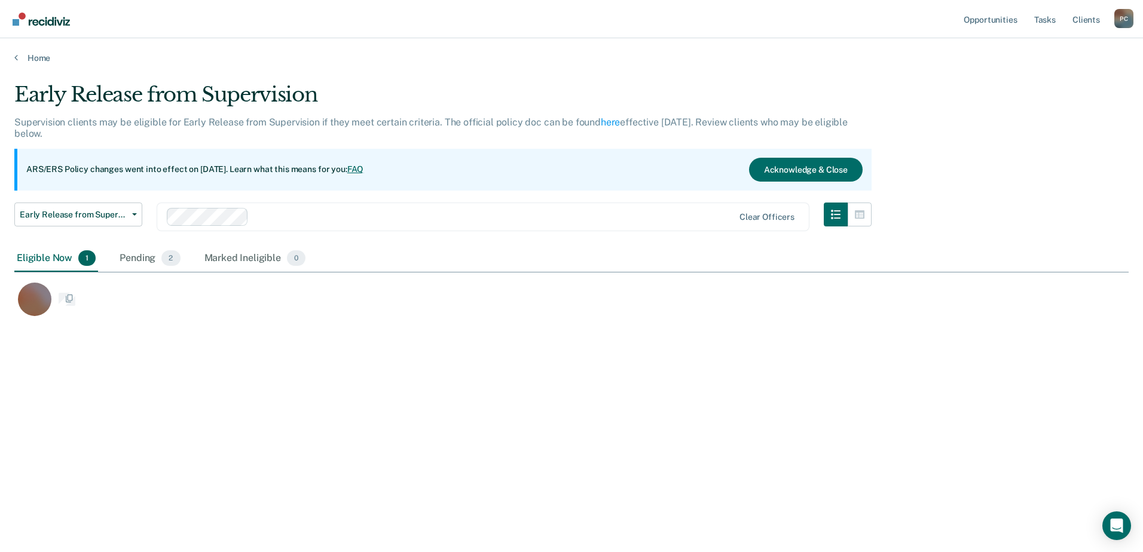
scroll to position [371, 1105]
click at [129, 259] on div "Pending 2" at bounding box center [149, 259] width 65 height 26
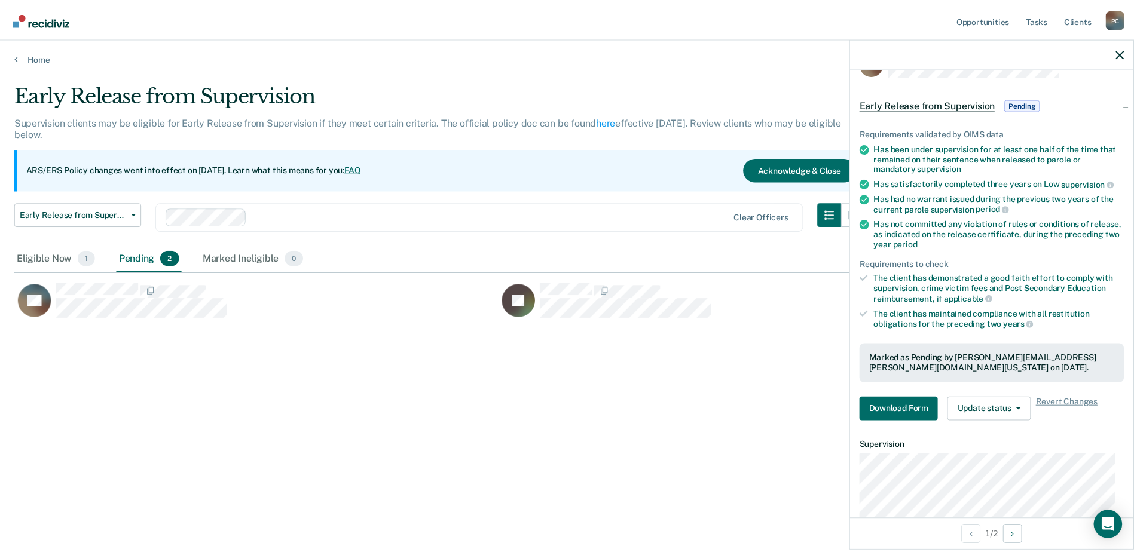
scroll to position [151, 0]
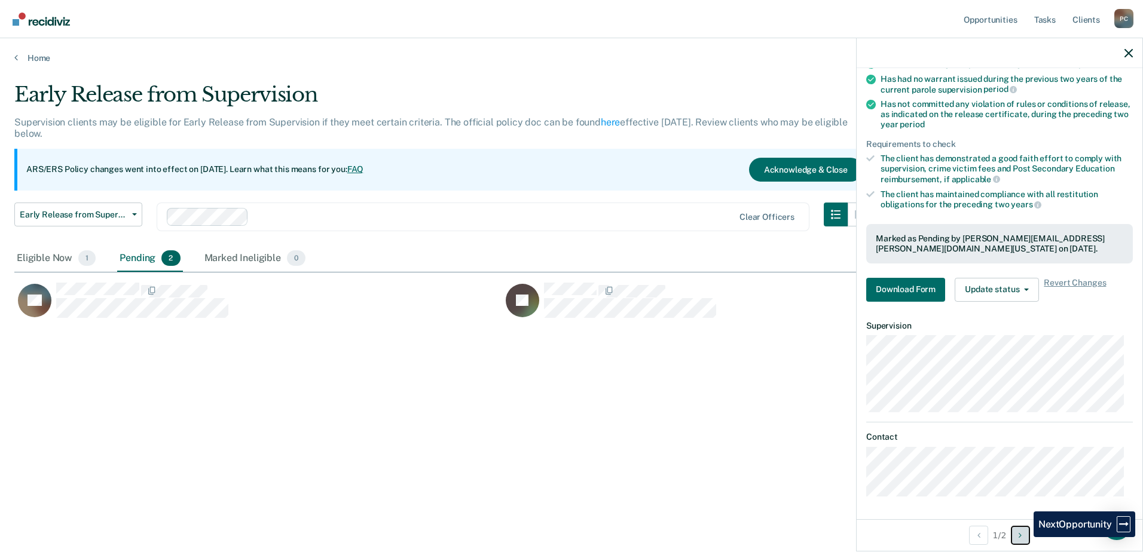
click at [913, 422] on button "Next Opportunity" at bounding box center [1020, 535] width 19 height 19
click at [913, 422] on button "Previous Opportunity" at bounding box center [978, 535] width 19 height 19
click at [892, 287] on button "Download Form" at bounding box center [905, 290] width 79 height 24
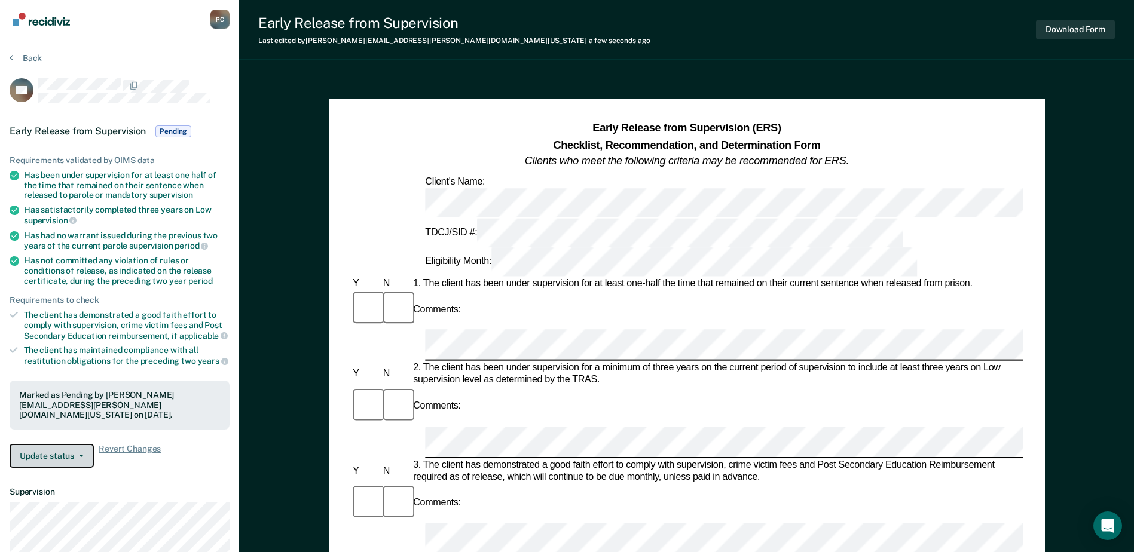
click at [79, 422] on icon "button" at bounding box center [81, 456] width 5 height 2
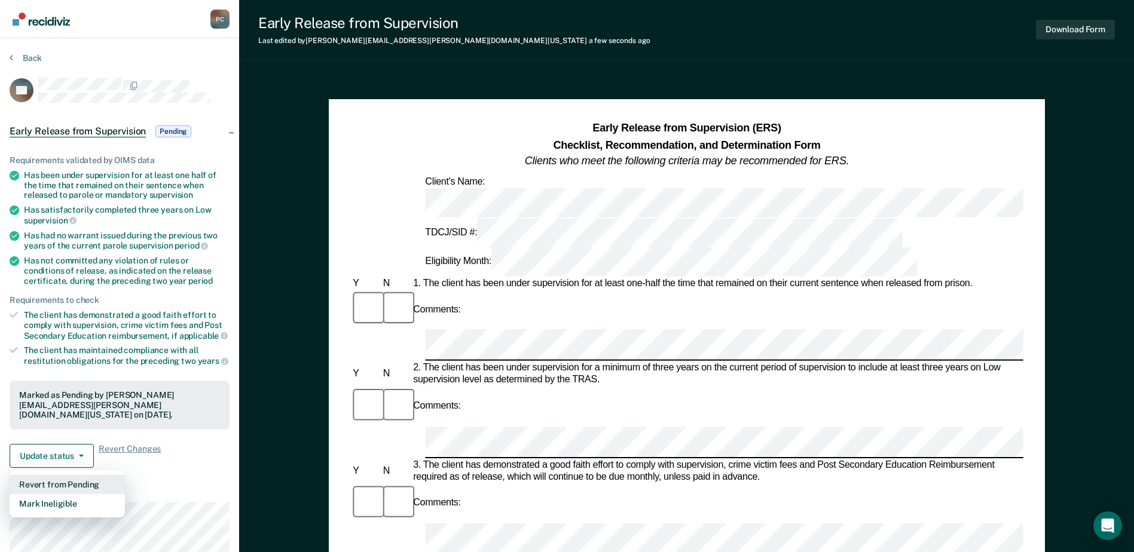
click at [70, 422] on button "Revert from Pending" at bounding box center [67, 484] width 115 height 19
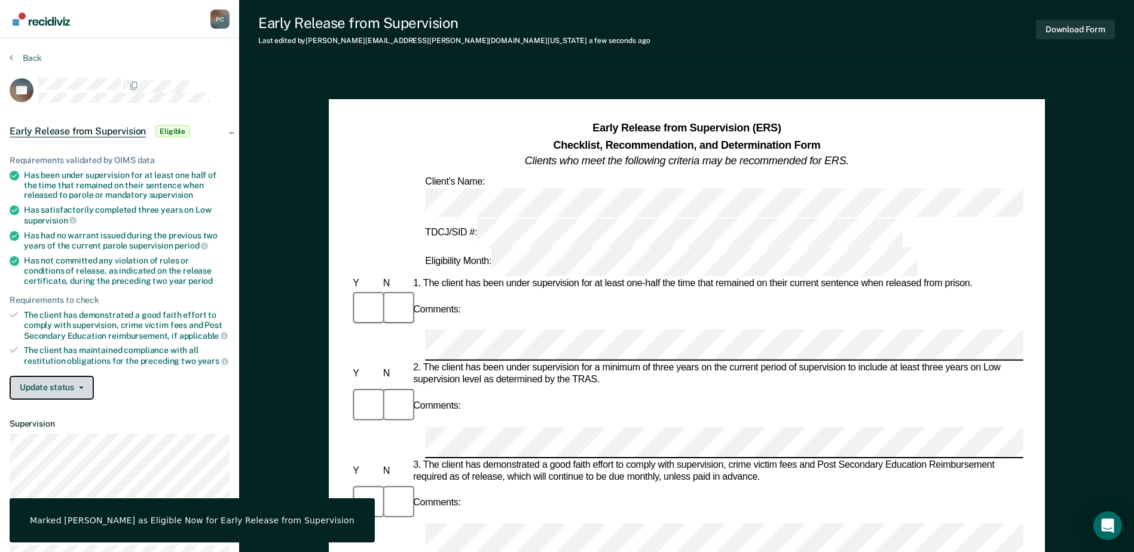
click at [75, 384] on button "Update status" at bounding box center [52, 388] width 84 height 24
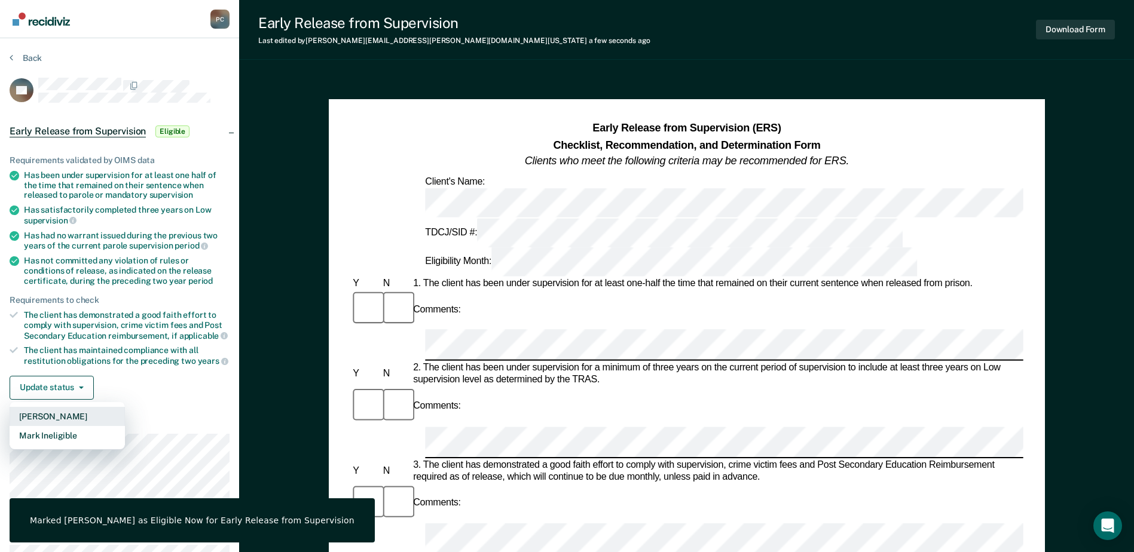
click at [61, 417] on button "Mark Pending" at bounding box center [67, 416] width 115 height 19
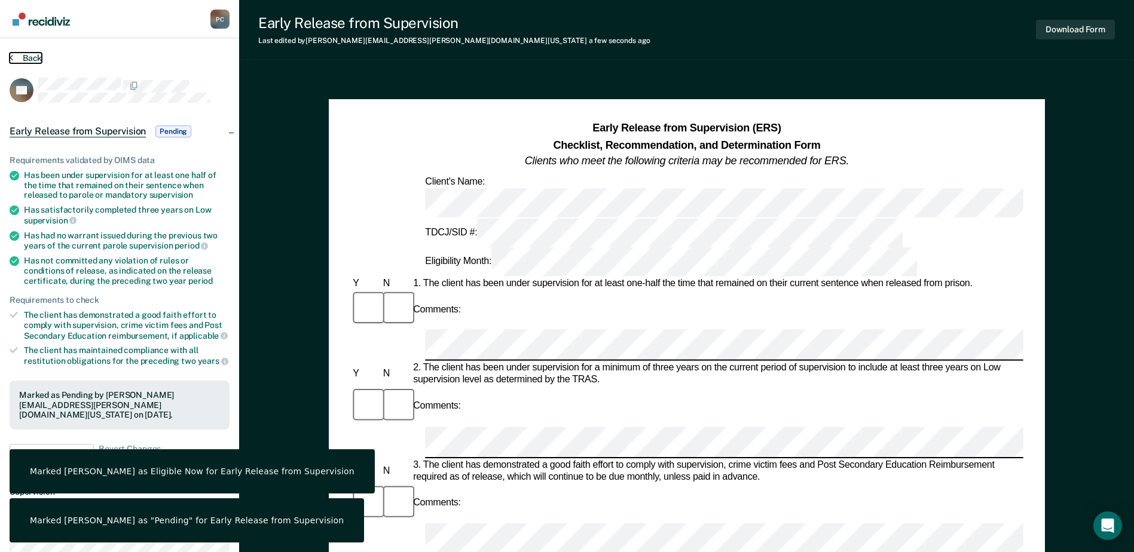
click at [25, 57] on button "Back" at bounding box center [26, 58] width 32 height 11
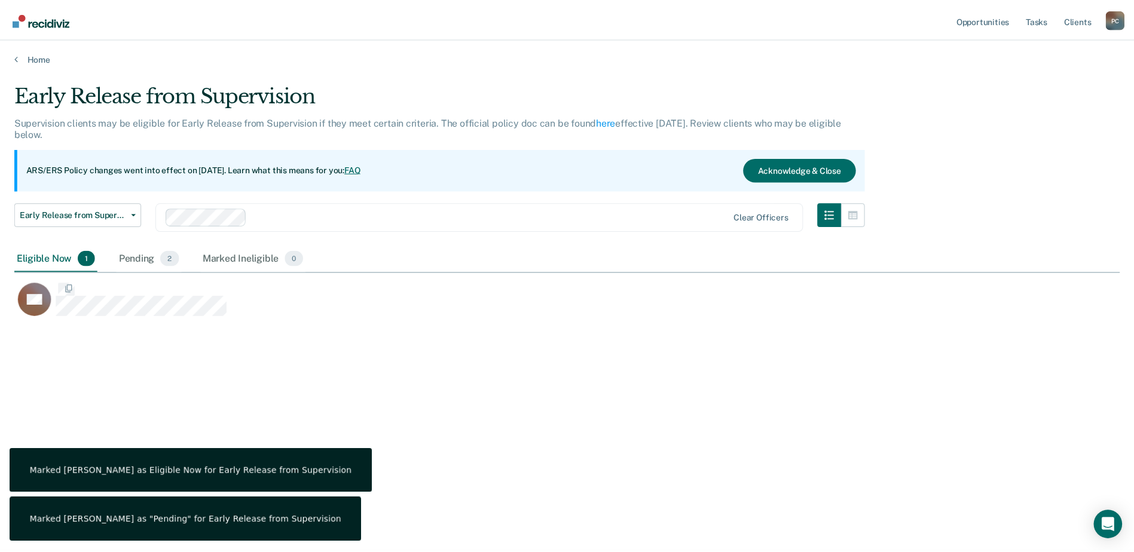
scroll to position [371, 1105]
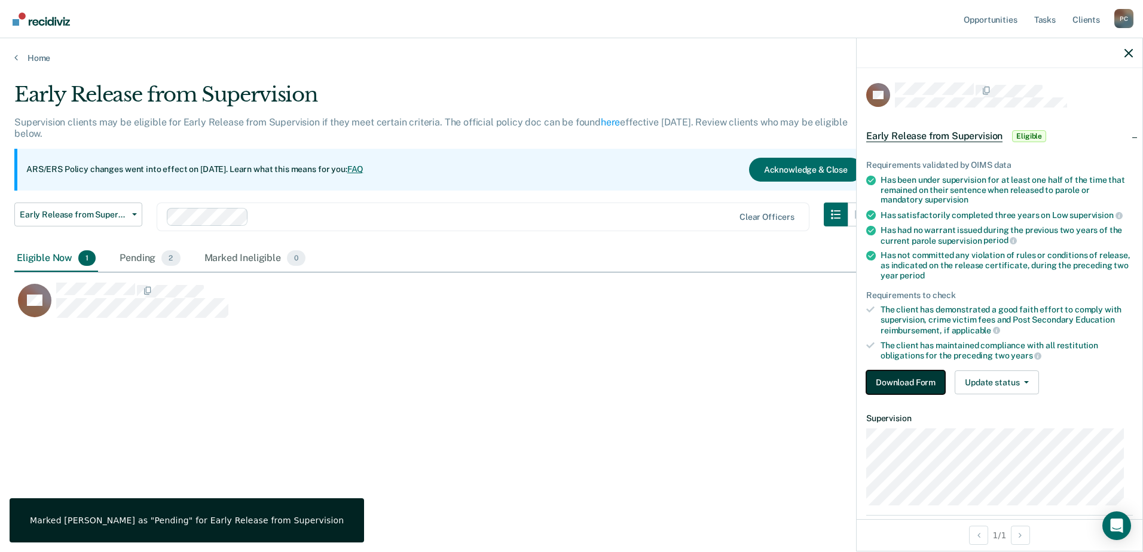
click at [913, 381] on button "Download Form" at bounding box center [905, 383] width 79 height 24
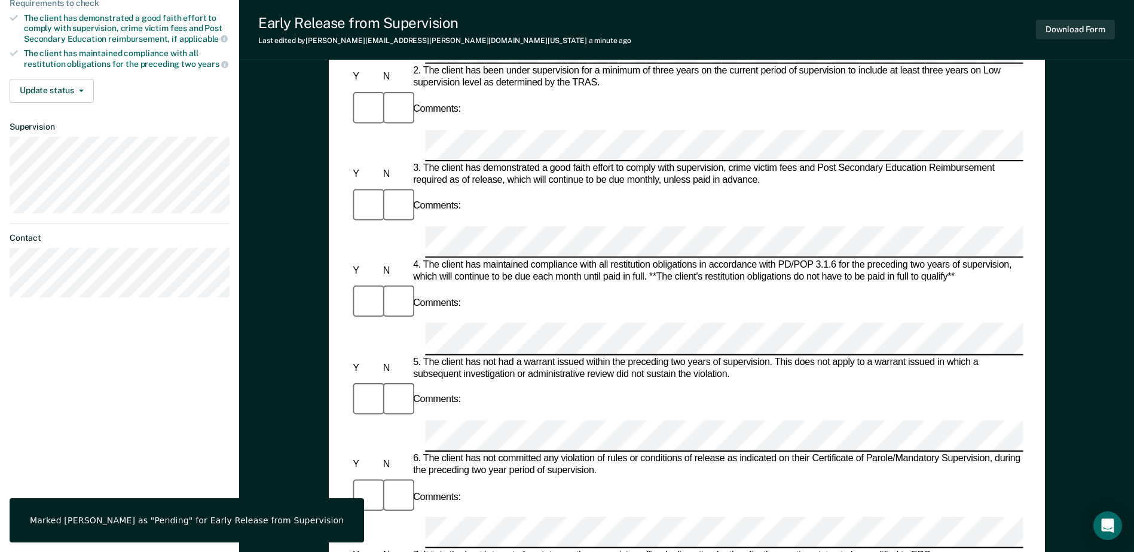
scroll to position [299, 0]
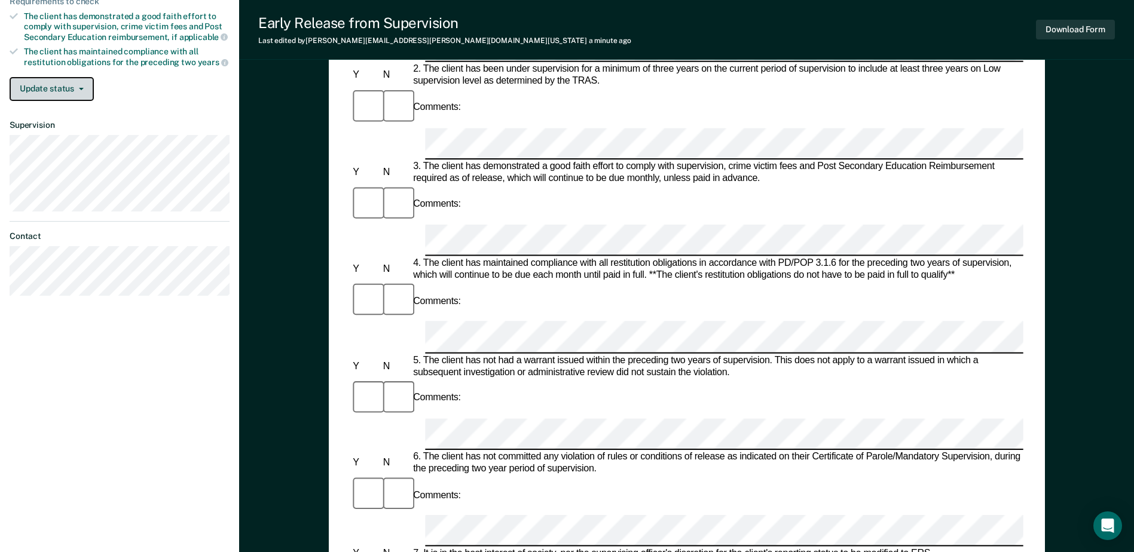
click at [74, 85] on button "Update status" at bounding box center [52, 89] width 84 height 24
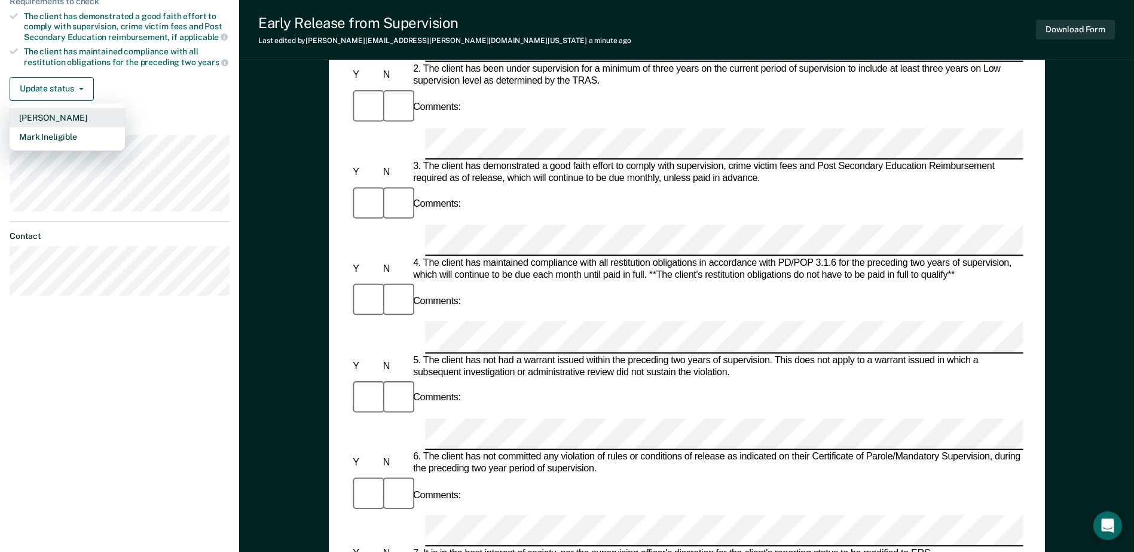
click at [56, 118] on button "Mark Pending" at bounding box center [67, 117] width 115 height 19
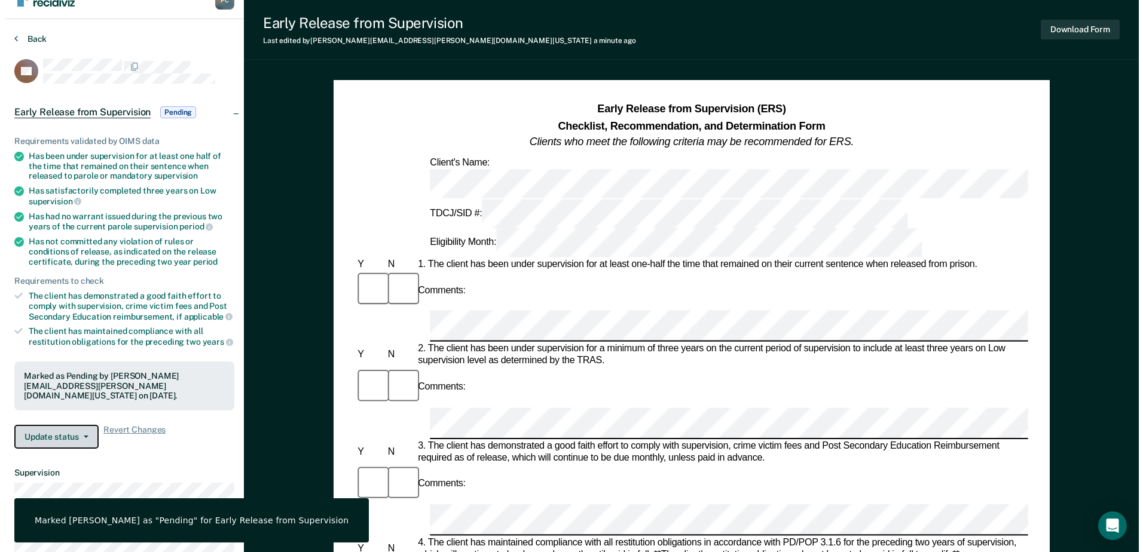
scroll to position [0, 0]
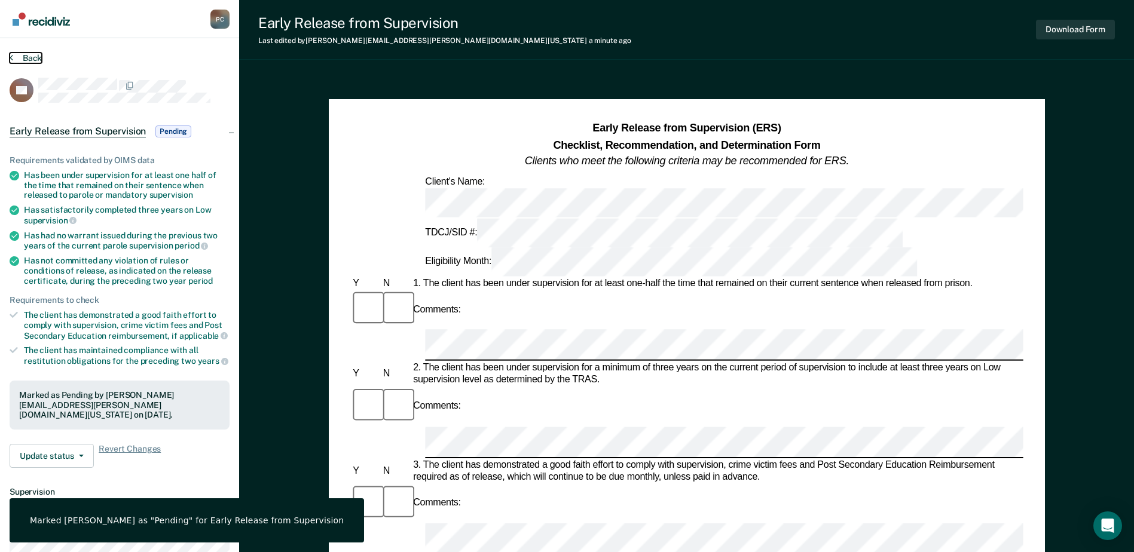
click at [33, 58] on button "Back" at bounding box center [26, 58] width 32 height 11
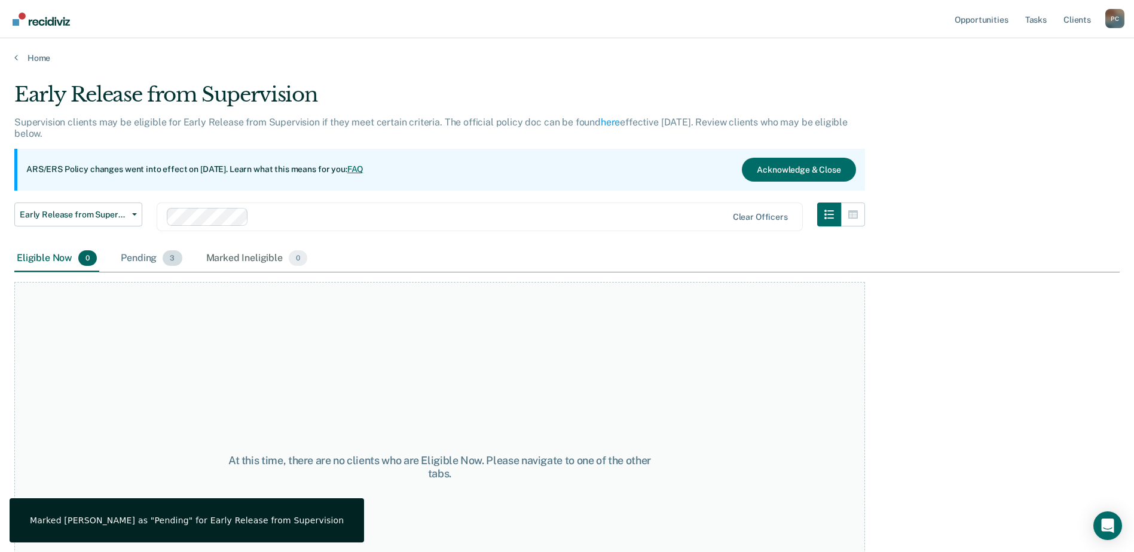
click at [168, 258] on span "3" at bounding box center [172, 258] width 19 height 16
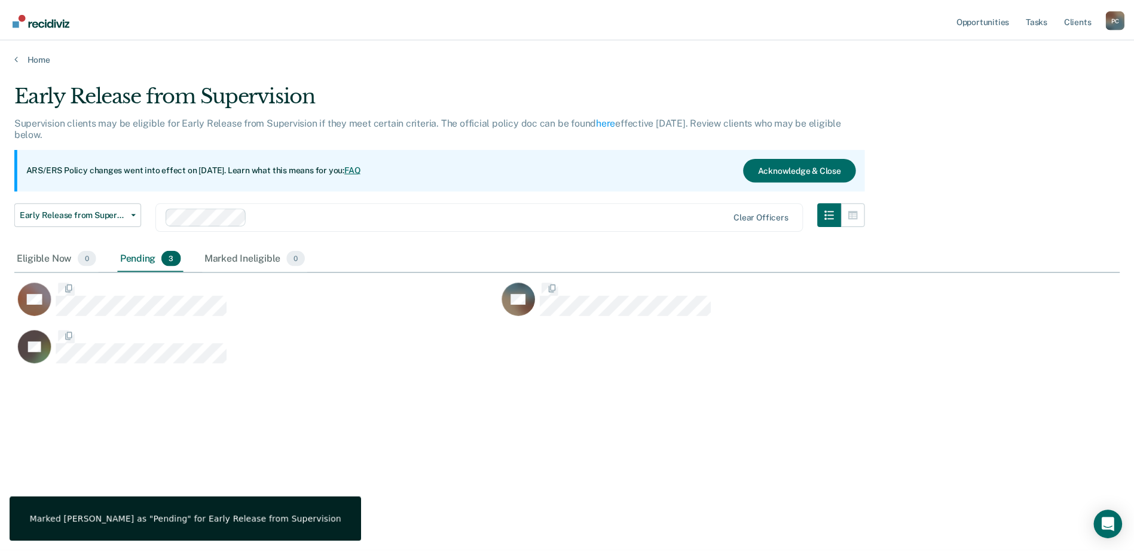
scroll to position [371, 1105]
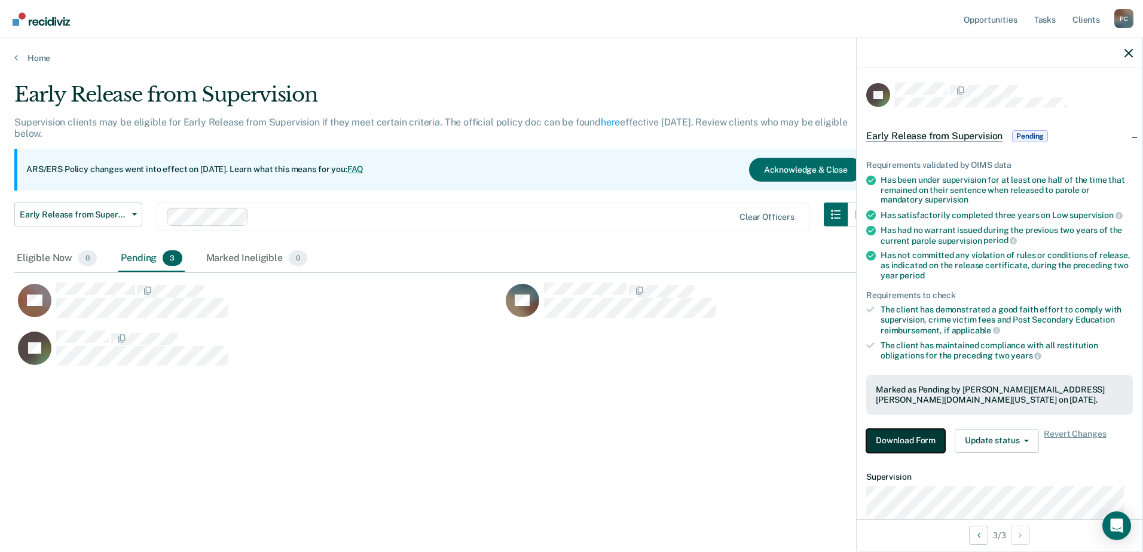
click at [898, 422] on button "Download Form" at bounding box center [905, 441] width 79 height 24
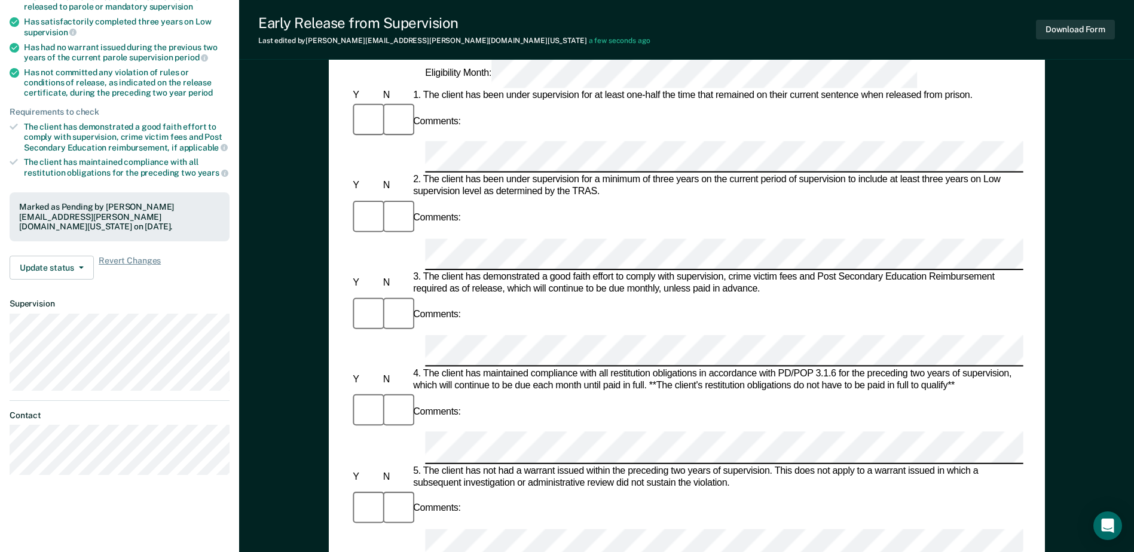
scroll to position [179, 0]
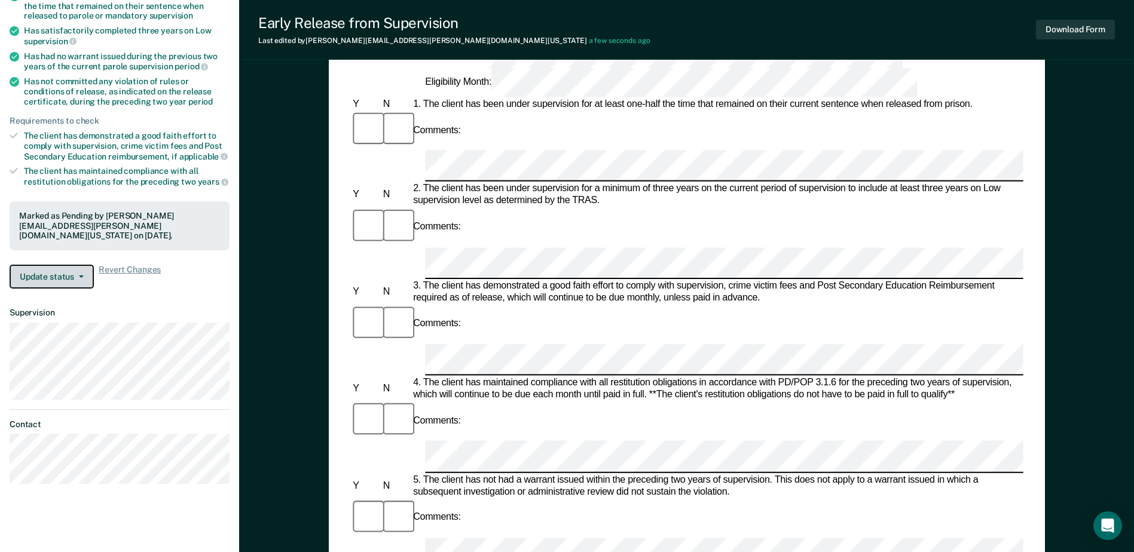
click at [65, 270] on button "Update status" at bounding box center [52, 277] width 84 height 24
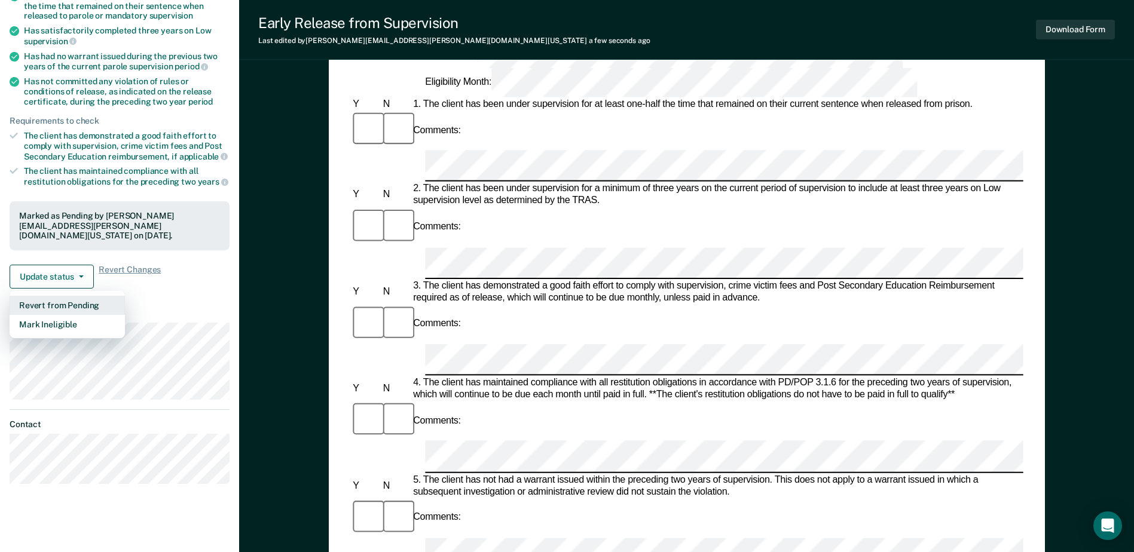
click at [53, 296] on button "Revert from Pending" at bounding box center [67, 305] width 115 height 19
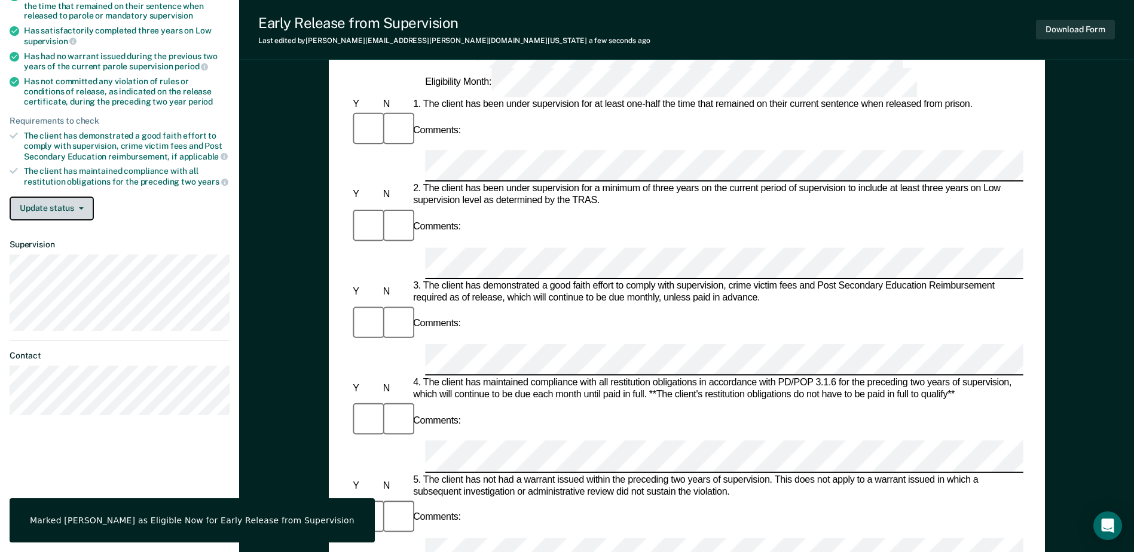
click at [72, 208] on button "Update status" at bounding box center [52, 209] width 84 height 24
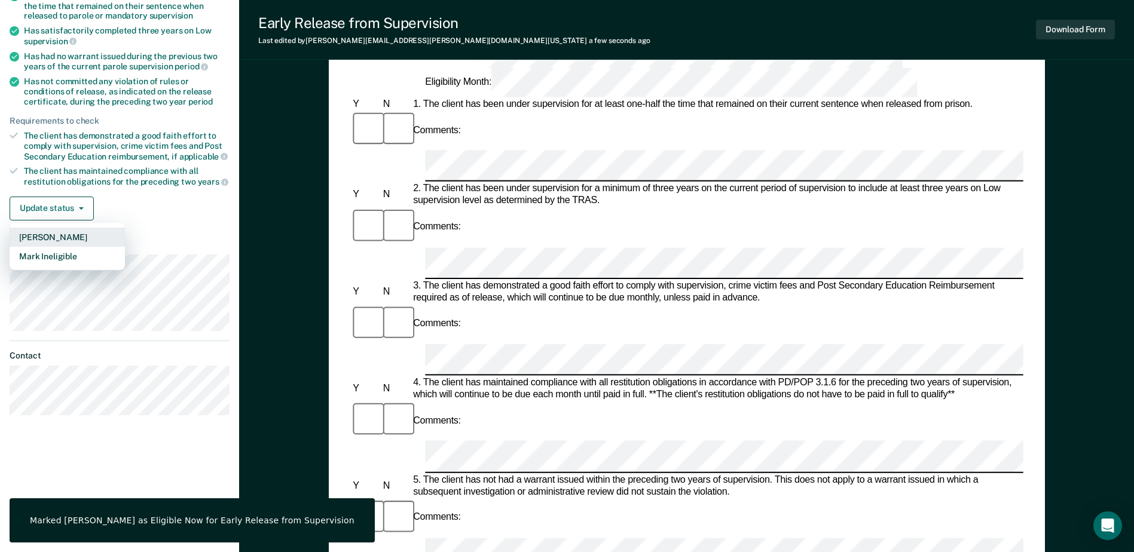
click at [69, 241] on button "Mark Pending" at bounding box center [67, 237] width 115 height 19
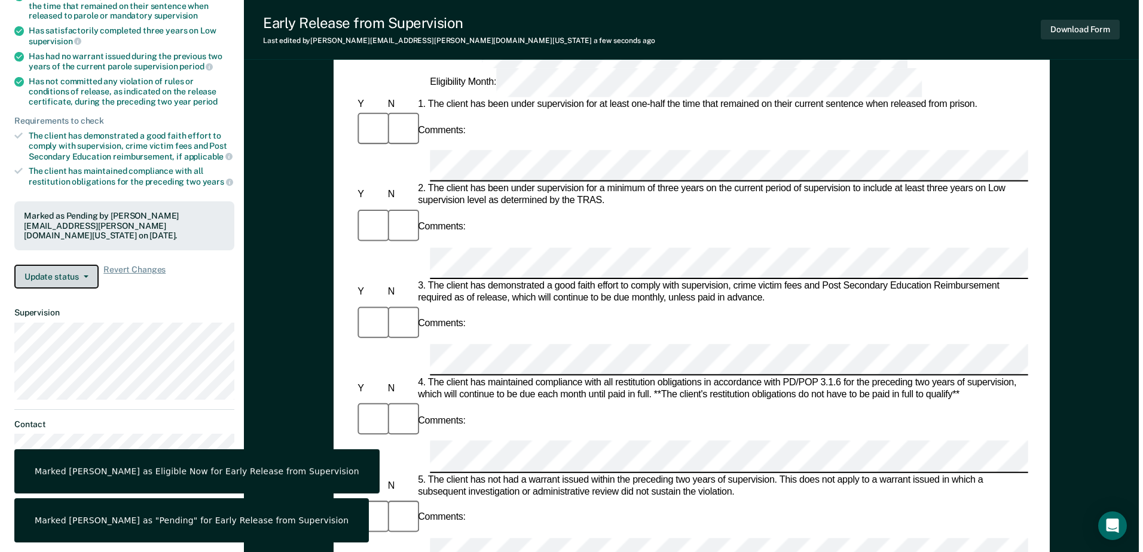
scroll to position [0, 0]
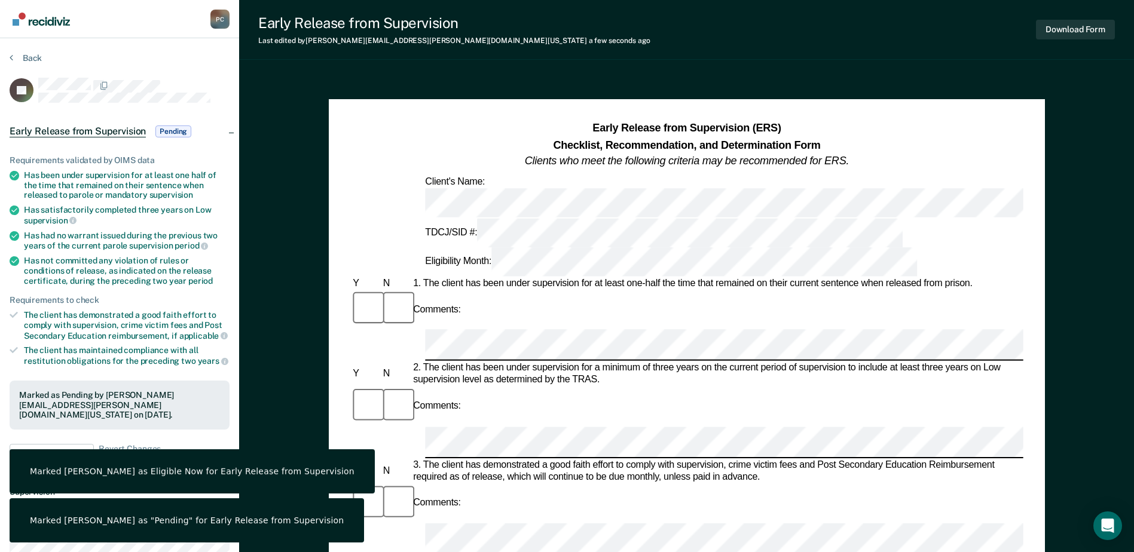
click at [14, 50] on section "Back JG Early Release from Supervision Pending Requirements validated by OIMS d…" at bounding box center [119, 362] width 239 height 649
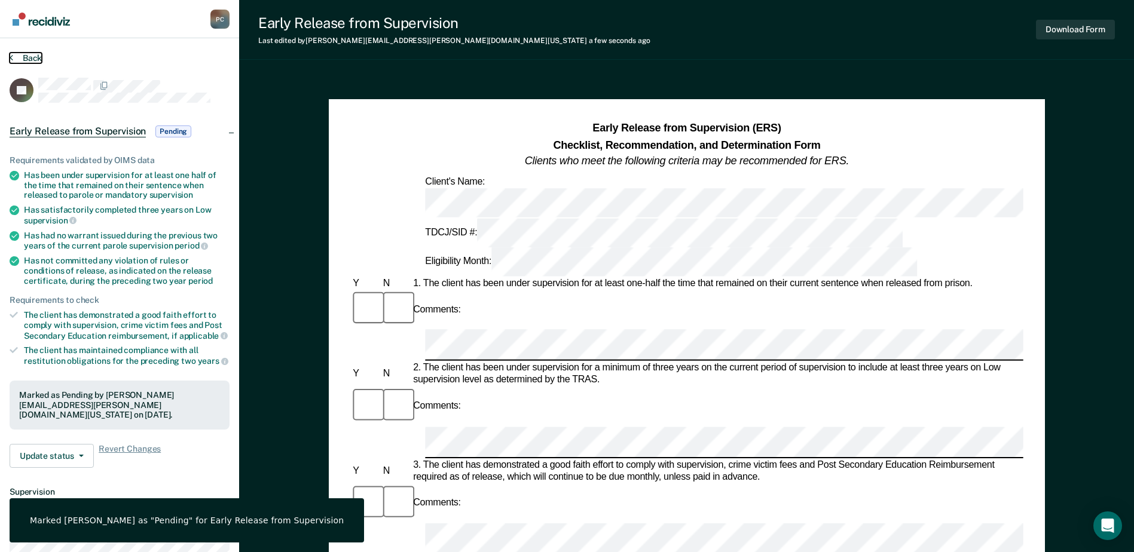
click at [15, 57] on button "Back" at bounding box center [26, 58] width 32 height 11
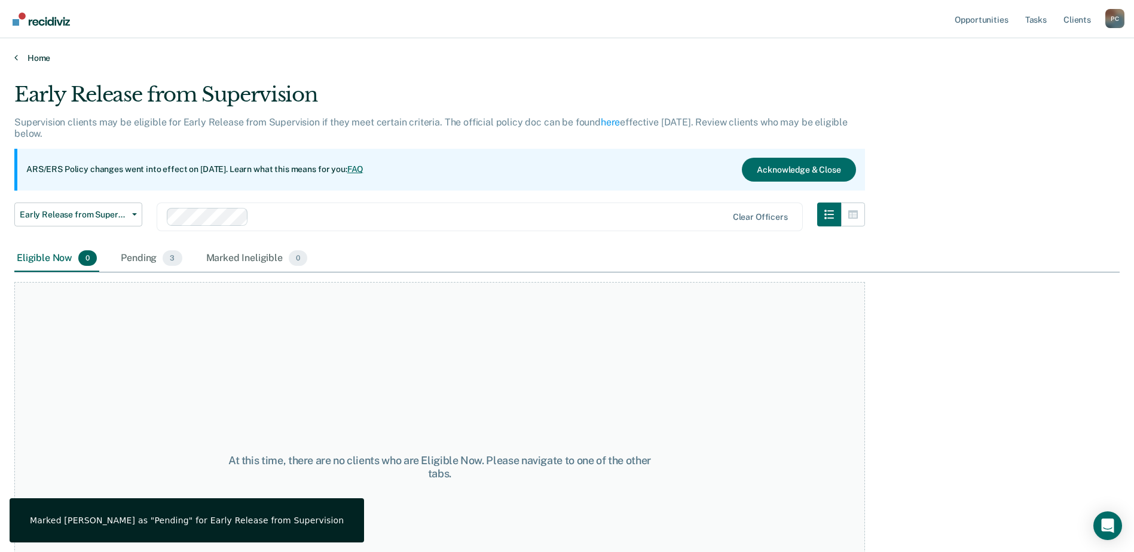
click at [35, 56] on link "Home" at bounding box center [566, 58] width 1105 height 11
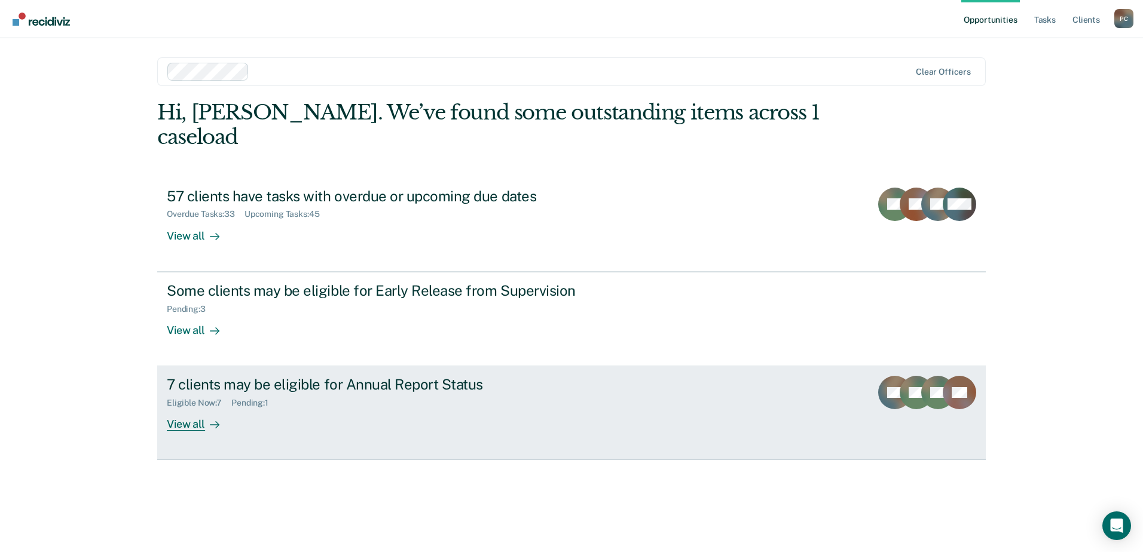
click at [352, 376] on div "7 clients may be eligible for Annual Report Status" at bounding box center [377, 384] width 420 height 17
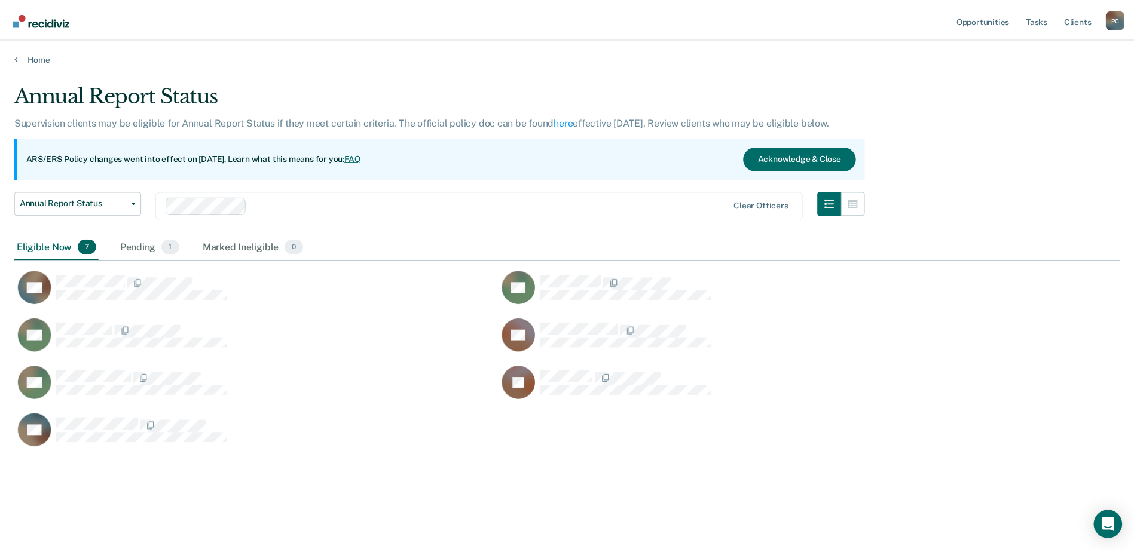
scroll to position [371, 1105]
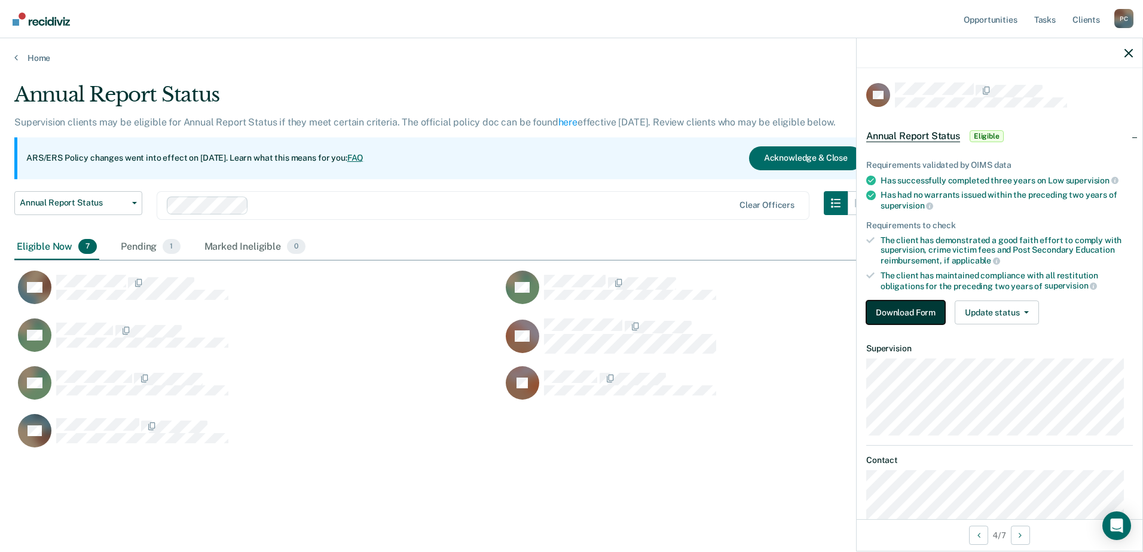
click at [895, 314] on button "Download Form" at bounding box center [905, 313] width 79 height 24
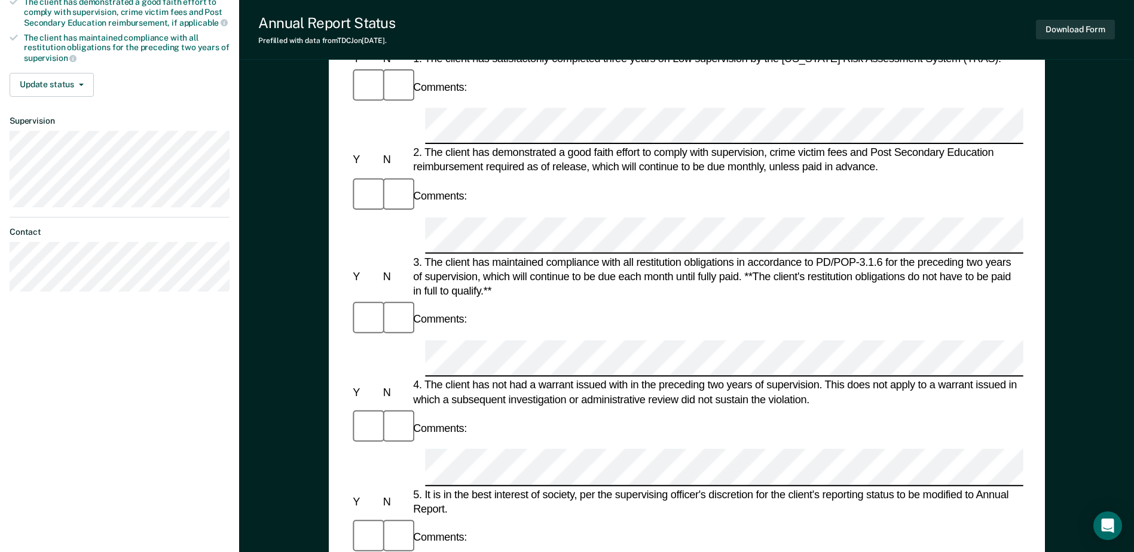
scroll to position [359, 0]
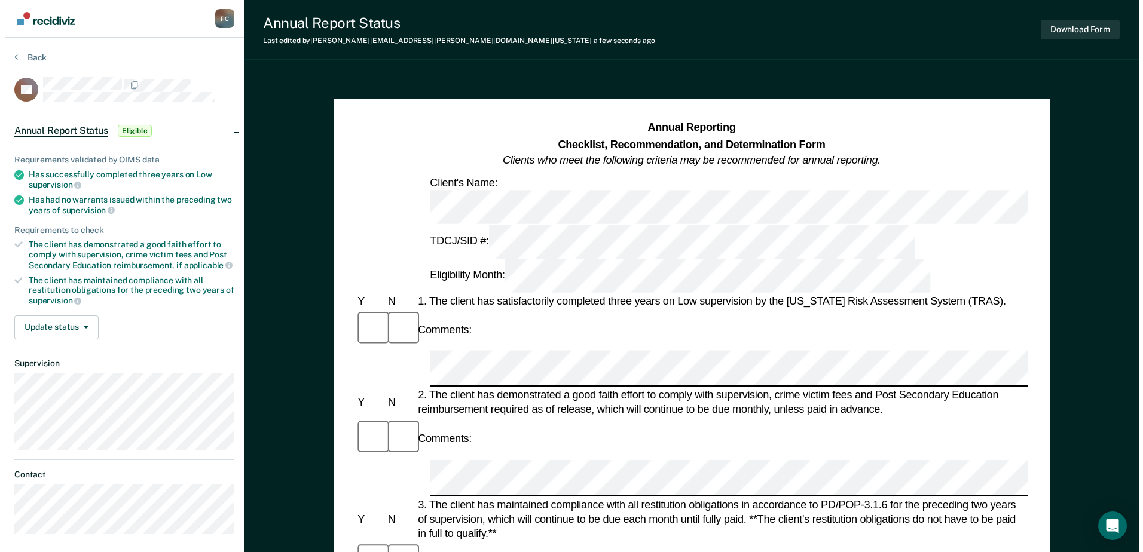
scroll to position [0, 0]
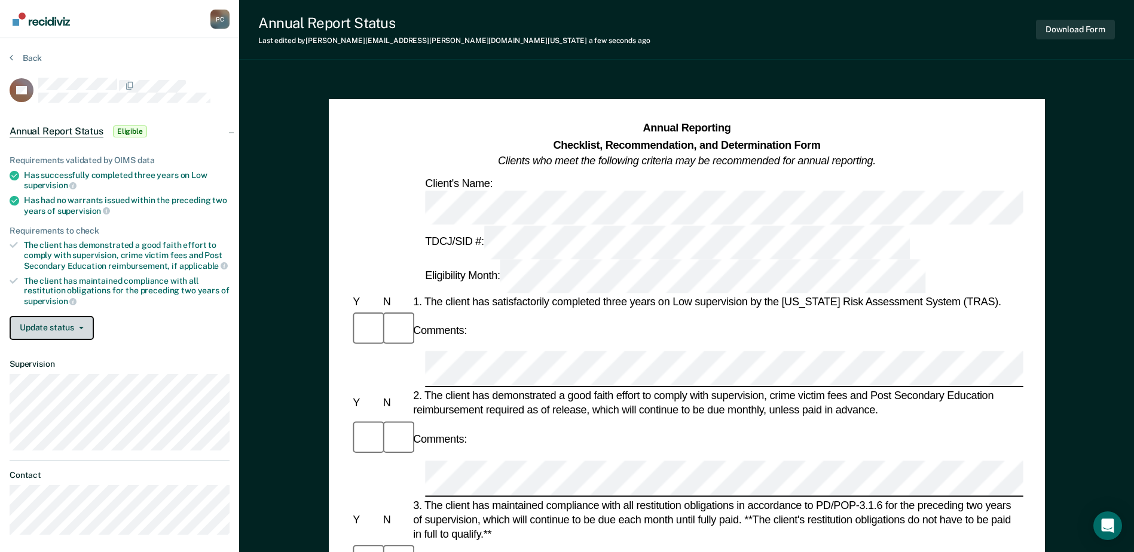
click at [62, 316] on button "Update status" at bounding box center [52, 328] width 84 height 24
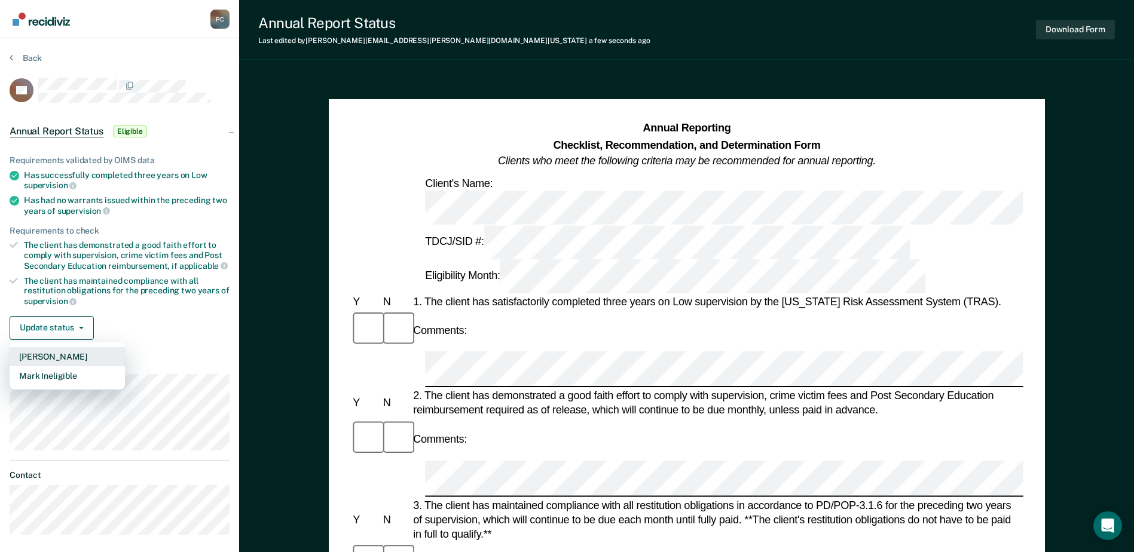
click at [51, 355] on button "Mark Pending" at bounding box center [67, 356] width 115 height 19
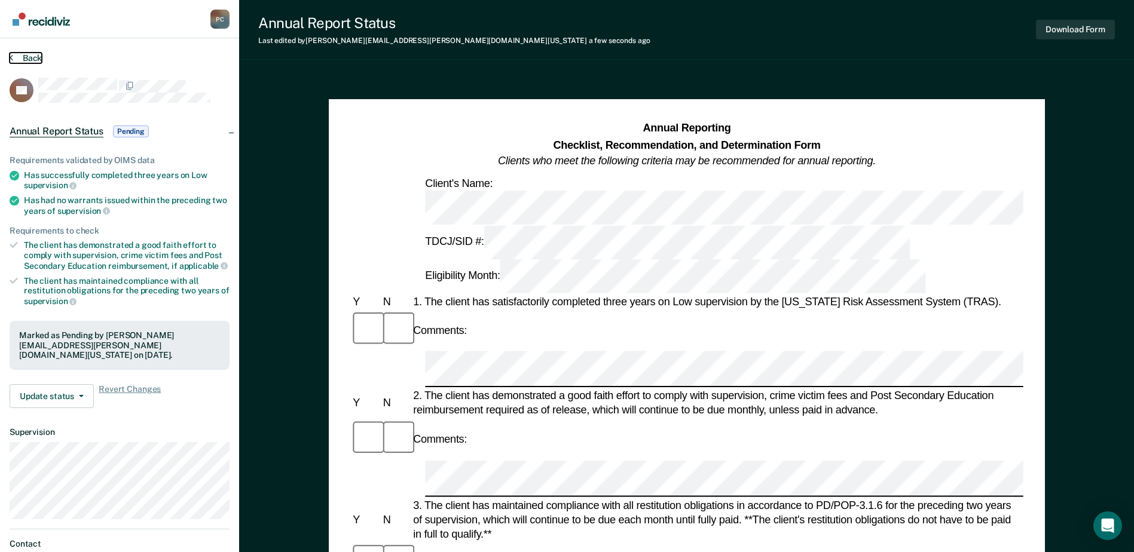
click at [24, 56] on button "Back" at bounding box center [26, 58] width 32 height 11
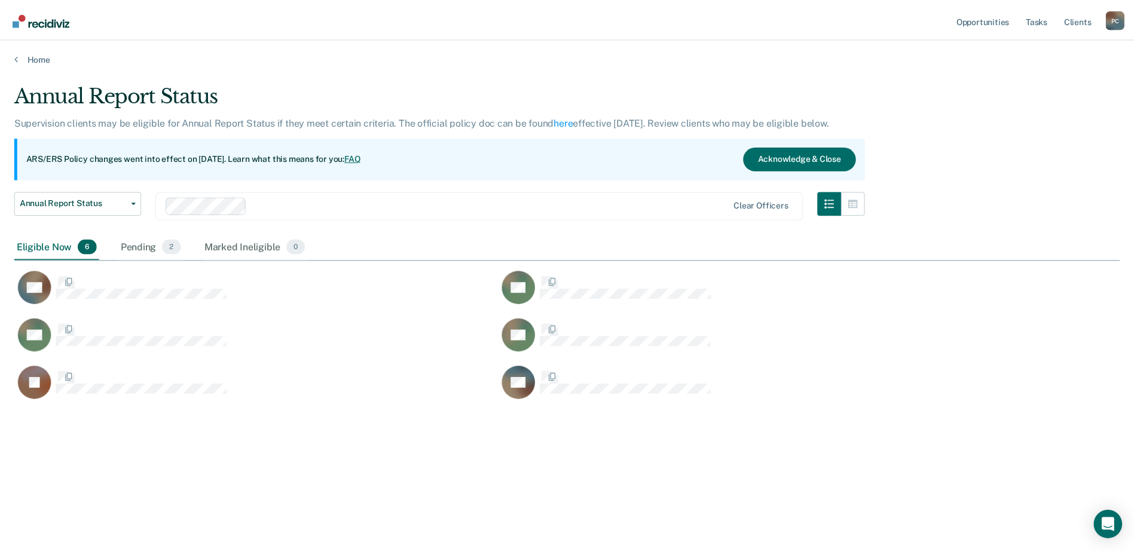
scroll to position [371, 1105]
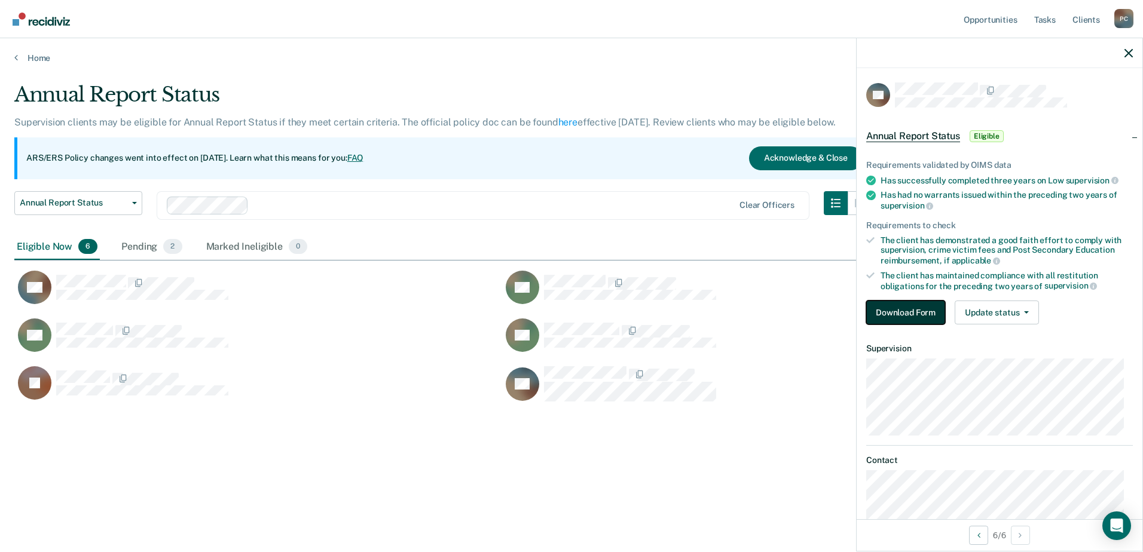
click at [913, 311] on button "Download Form" at bounding box center [905, 313] width 79 height 24
